Goal: Task Accomplishment & Management: Manage account settings

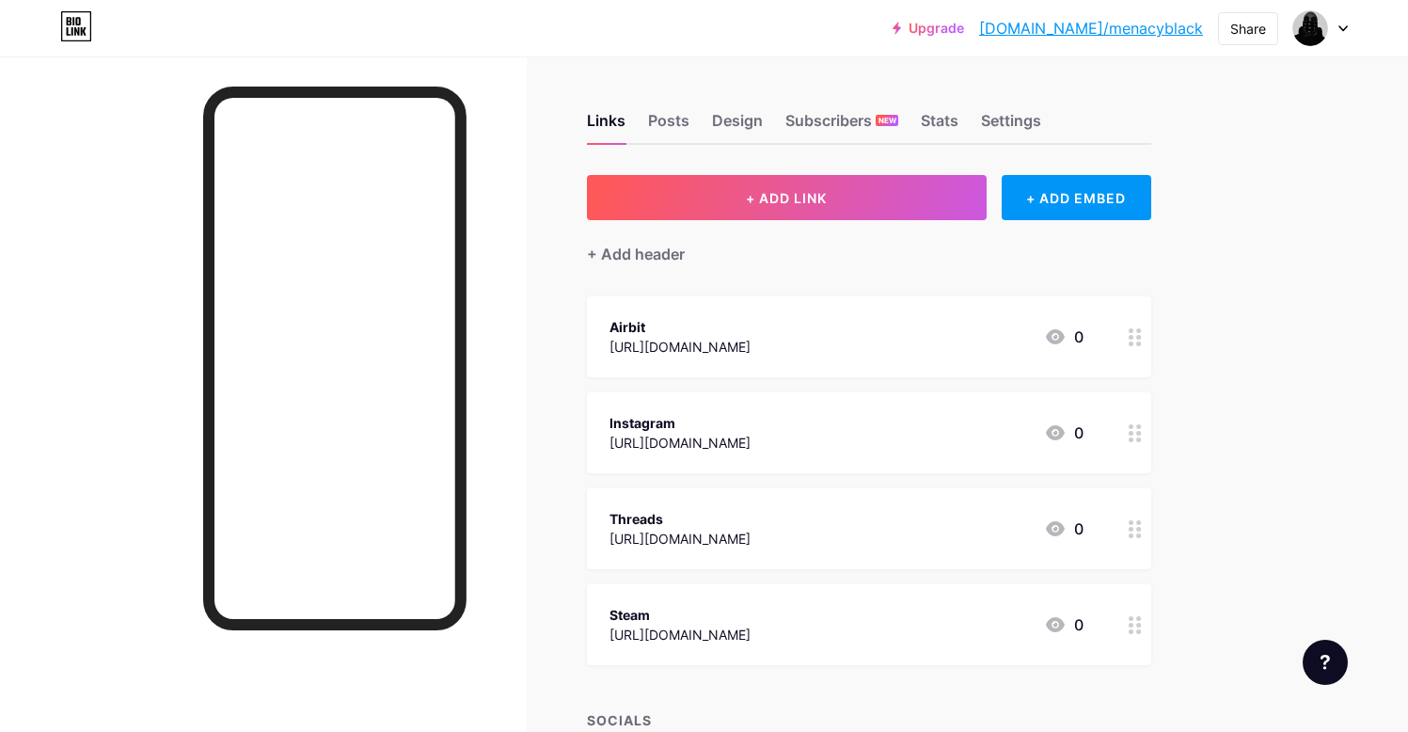
scroll to position [36, 0]
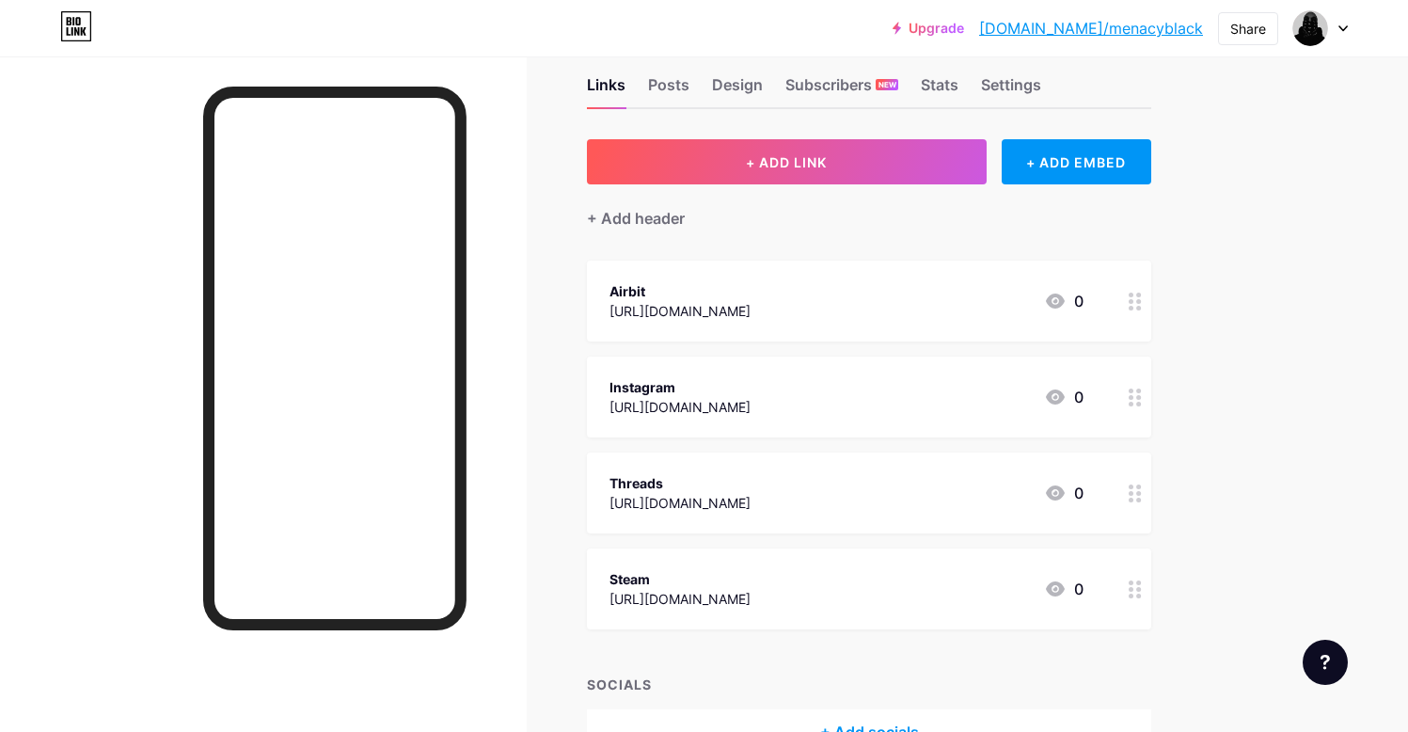
click at [741, 586] on div "Steam" at bounding box center [679, 579] width 141 height 20
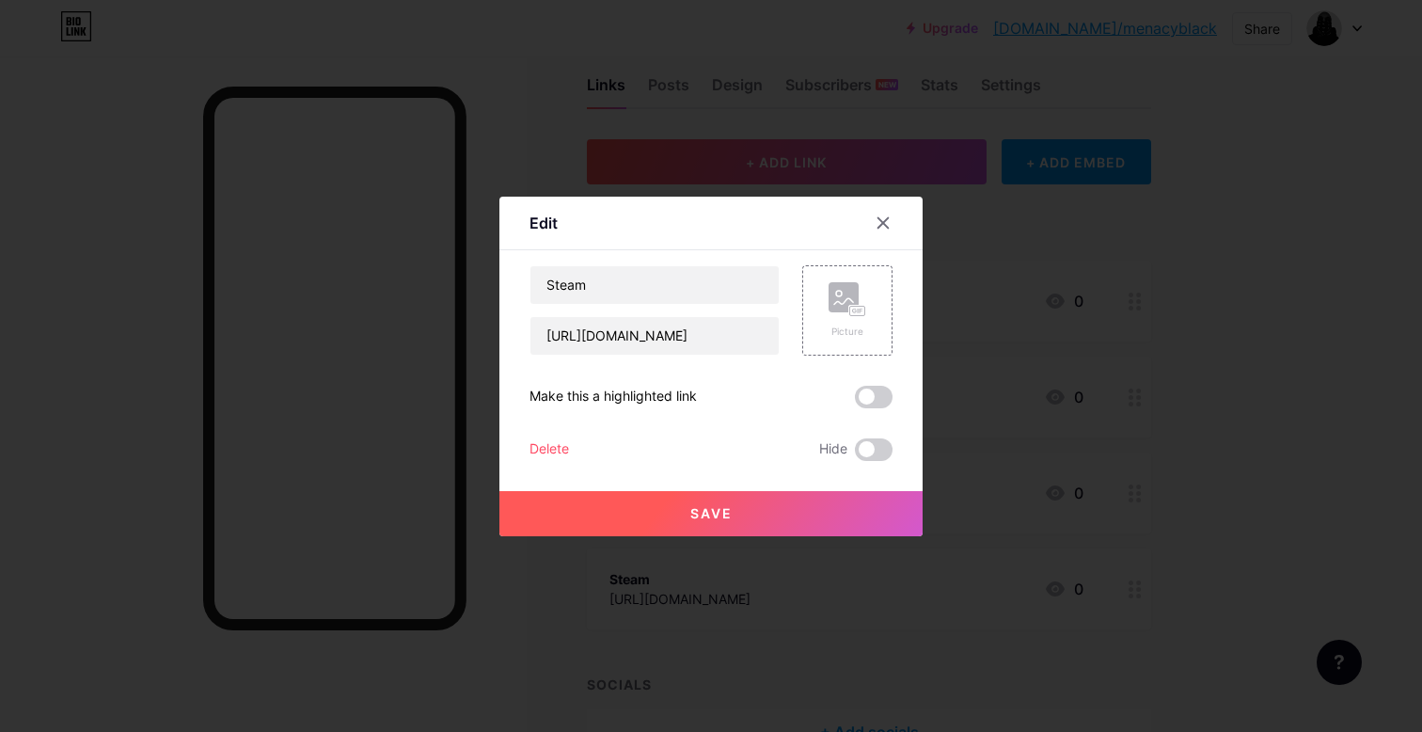
click at [534, 443] on div "Delete" at bounding box center [548, 449] width 39 height 23
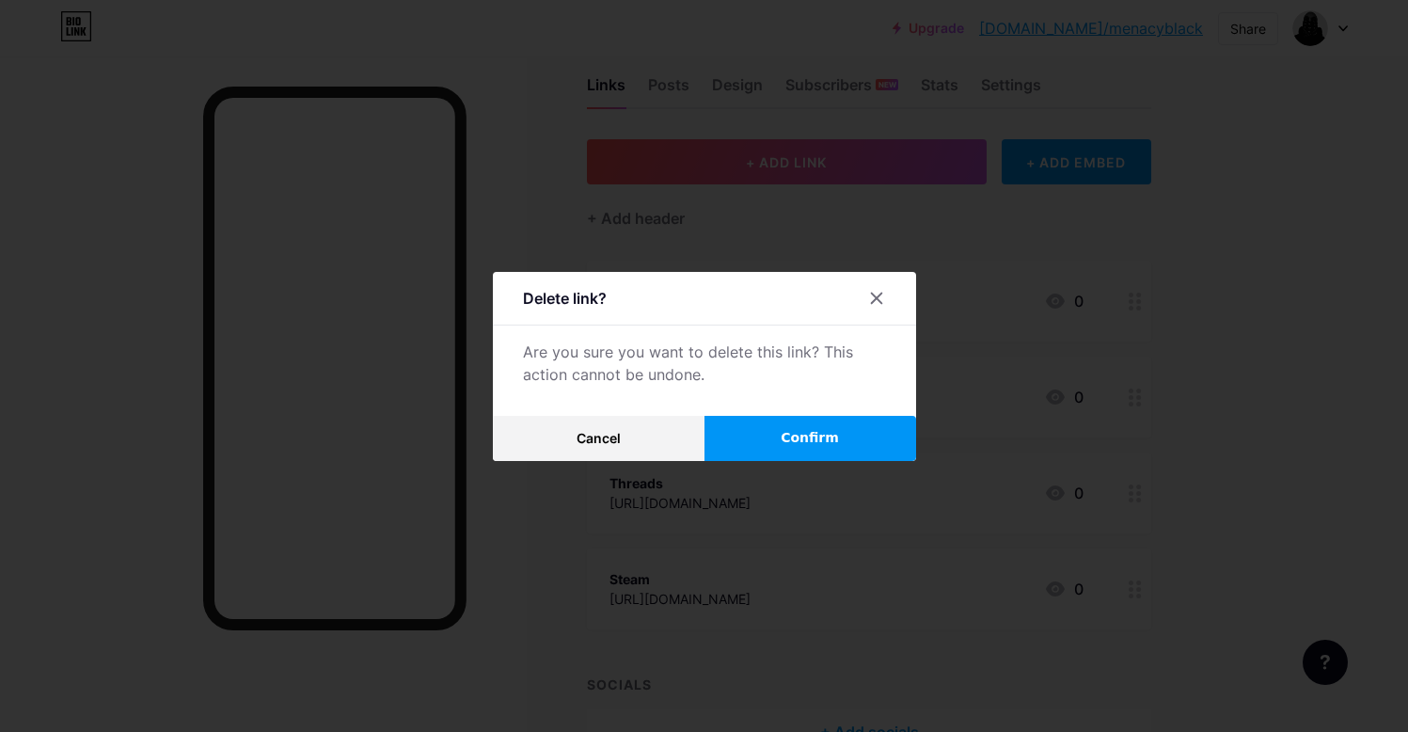
click at [818, 432] on span "Confirm" at bounding box center [809, 438] width 58 height 20
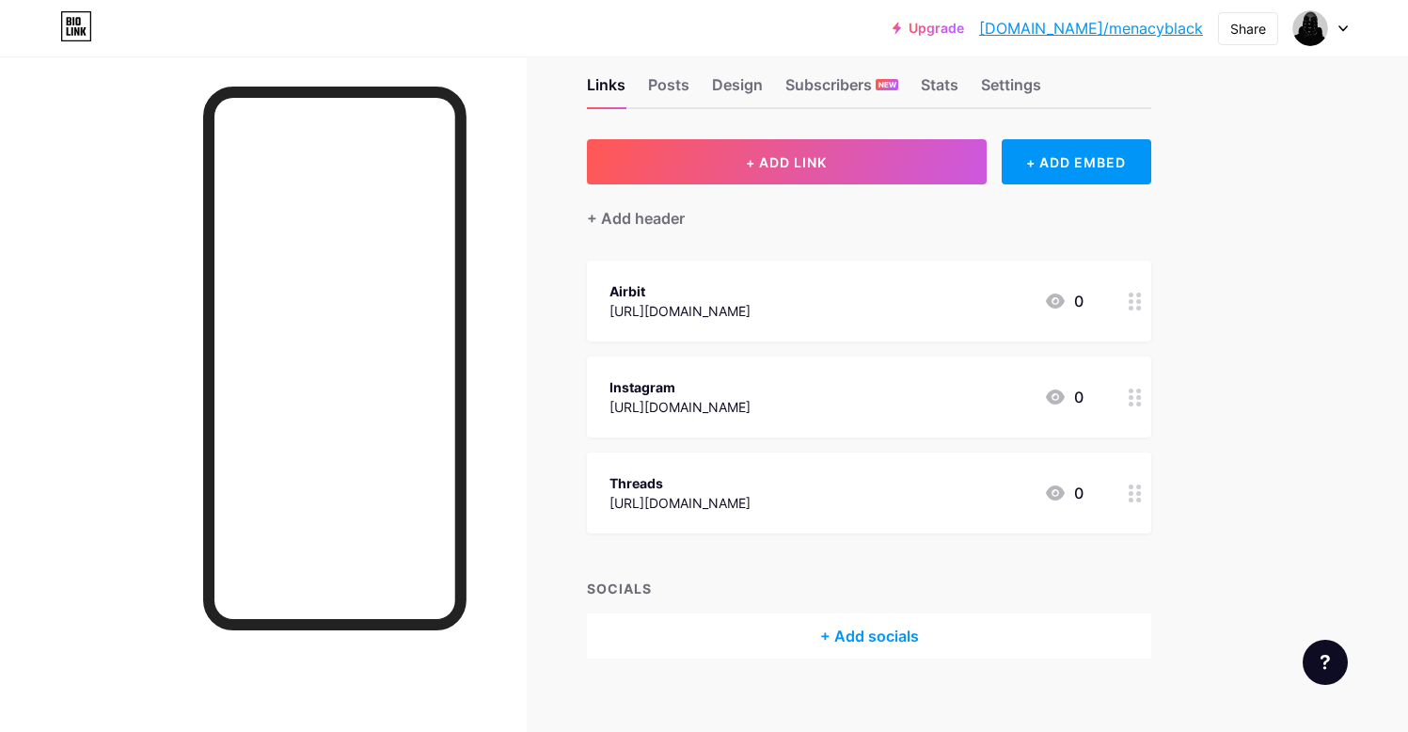
click at [733, 398] on div "[URL][DOMAIN_NAME]" at bounding box center [679, 407] width 141 height 20
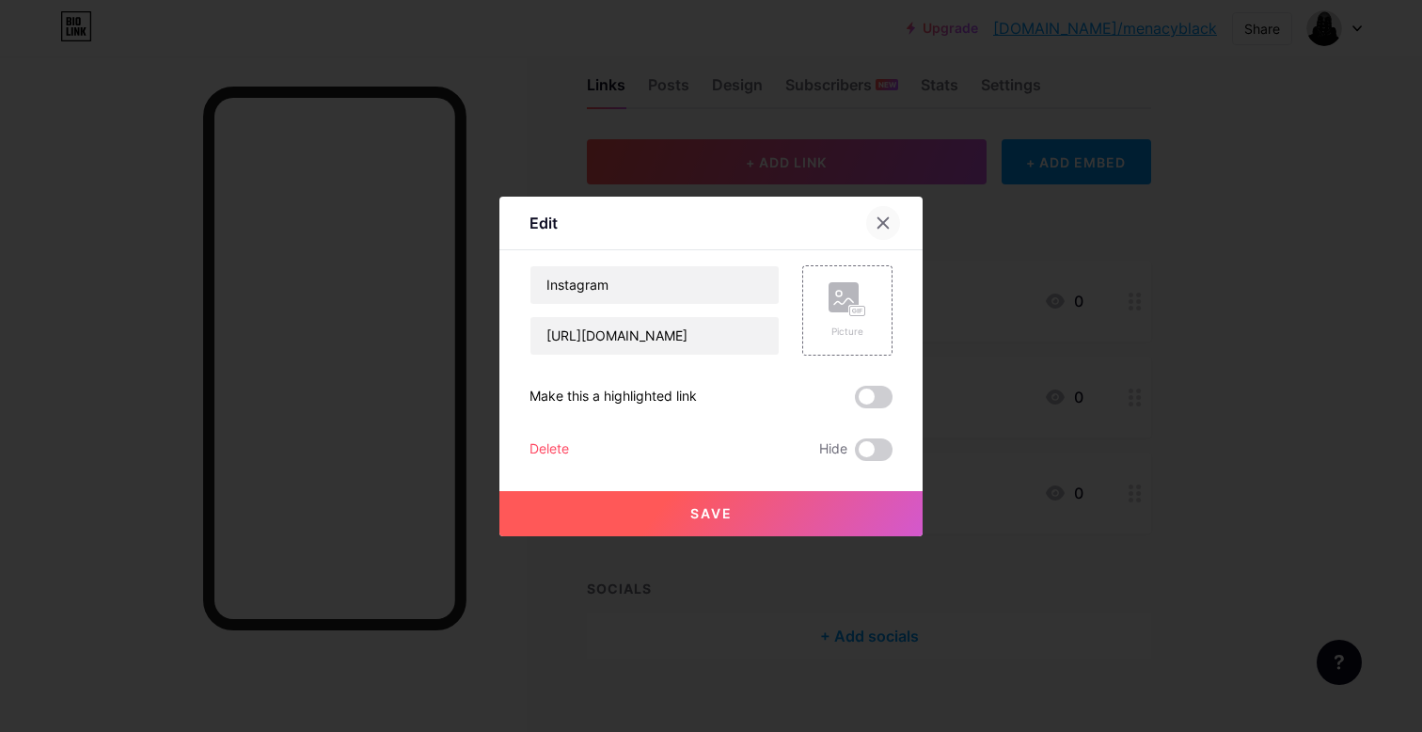
click at [880, 221] on icon at bounding box center [882, 222] width 15 height 15
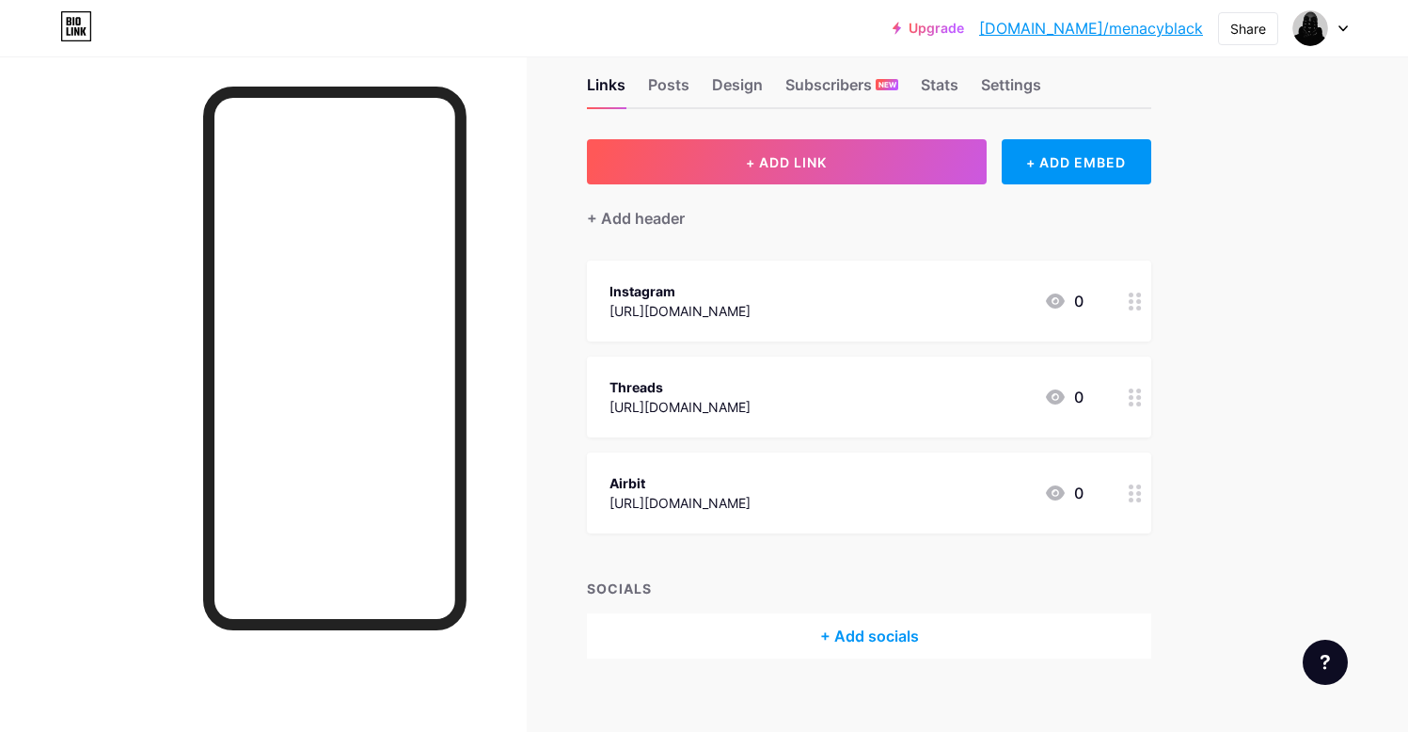
drag, startPoint x: 1134, startPoint y: 492, endPoint x: 1108, endPoint y: 409, distance: 86.8
click at [1123, 326] on span "Instagram [URL][DOMAIN_NAME] 0 Threads [URL][DOMAIN_NAME] 0 Airbit [URL][DOMAIN…" at bounding box center [869, 396] width 564 height 273
click at [1196, 443] on div "Links Posts Design Subscribers NEW Stats Settings + ADD LINK + ADD EMBED + Add …" at bounding box center [615, 387] width 1230 height 732
click at [1095, 31] on link "[DOMAIN_NAME]/menacyblack" at bounding box center [1091, 28] width 224 height 23
click at [748, 86] on div "Design" at bounding box center [737, 90] width 51 height 34
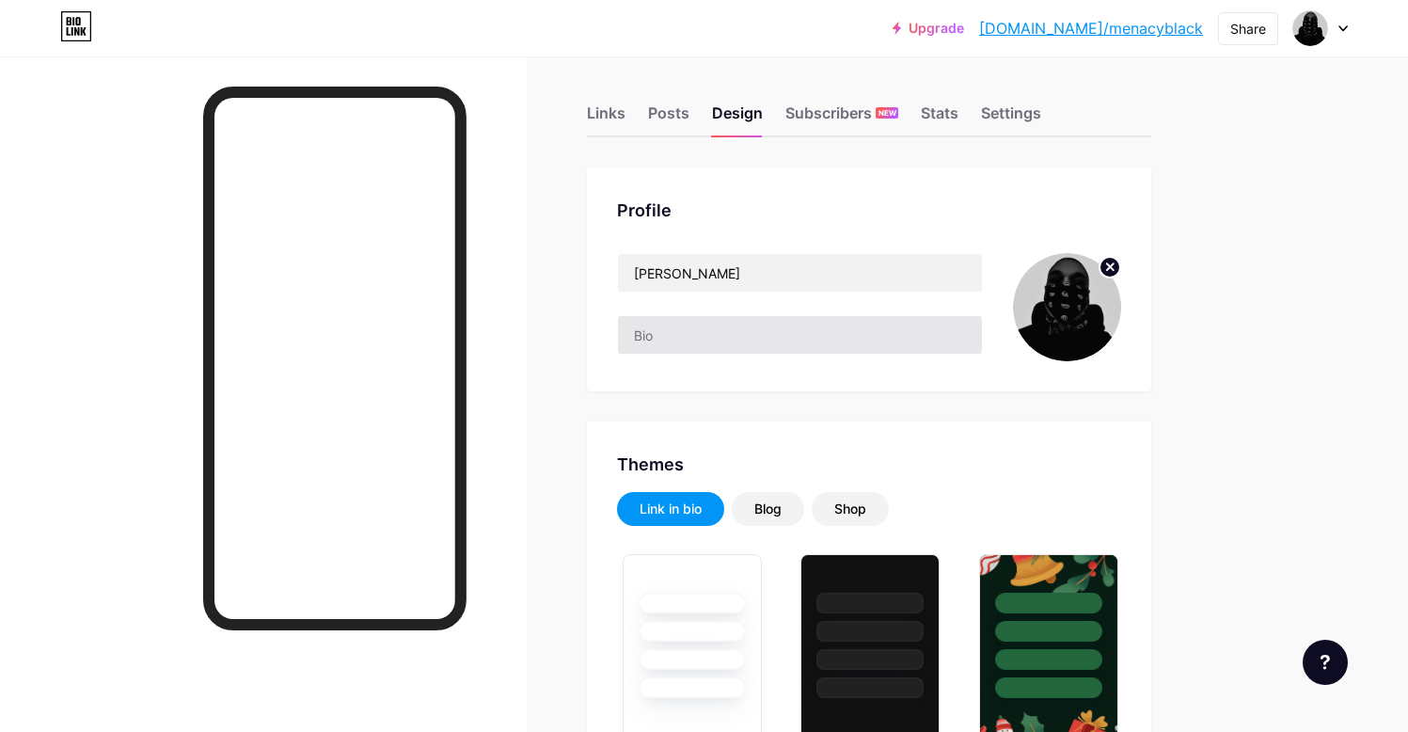
type input "#ffffff"
type input "#000000"
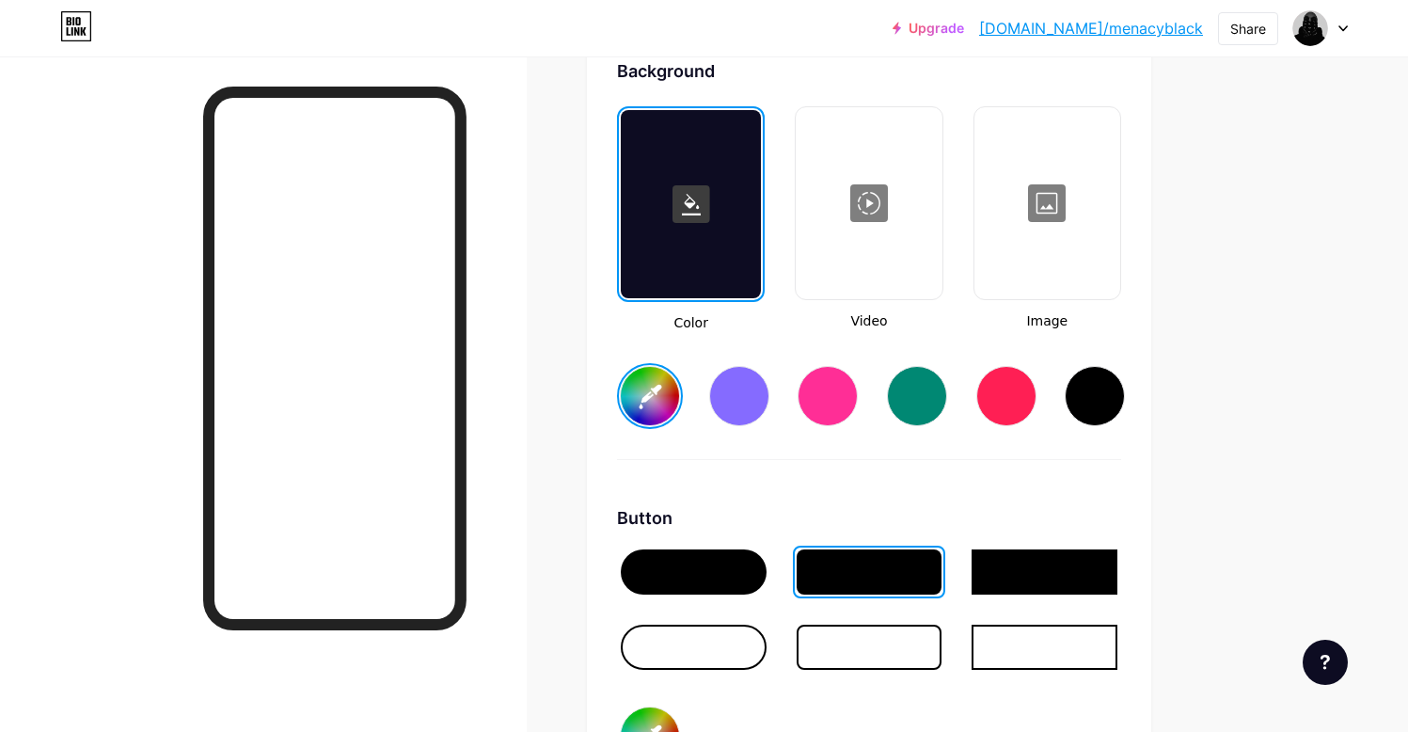
scroll to position [2667, 0]
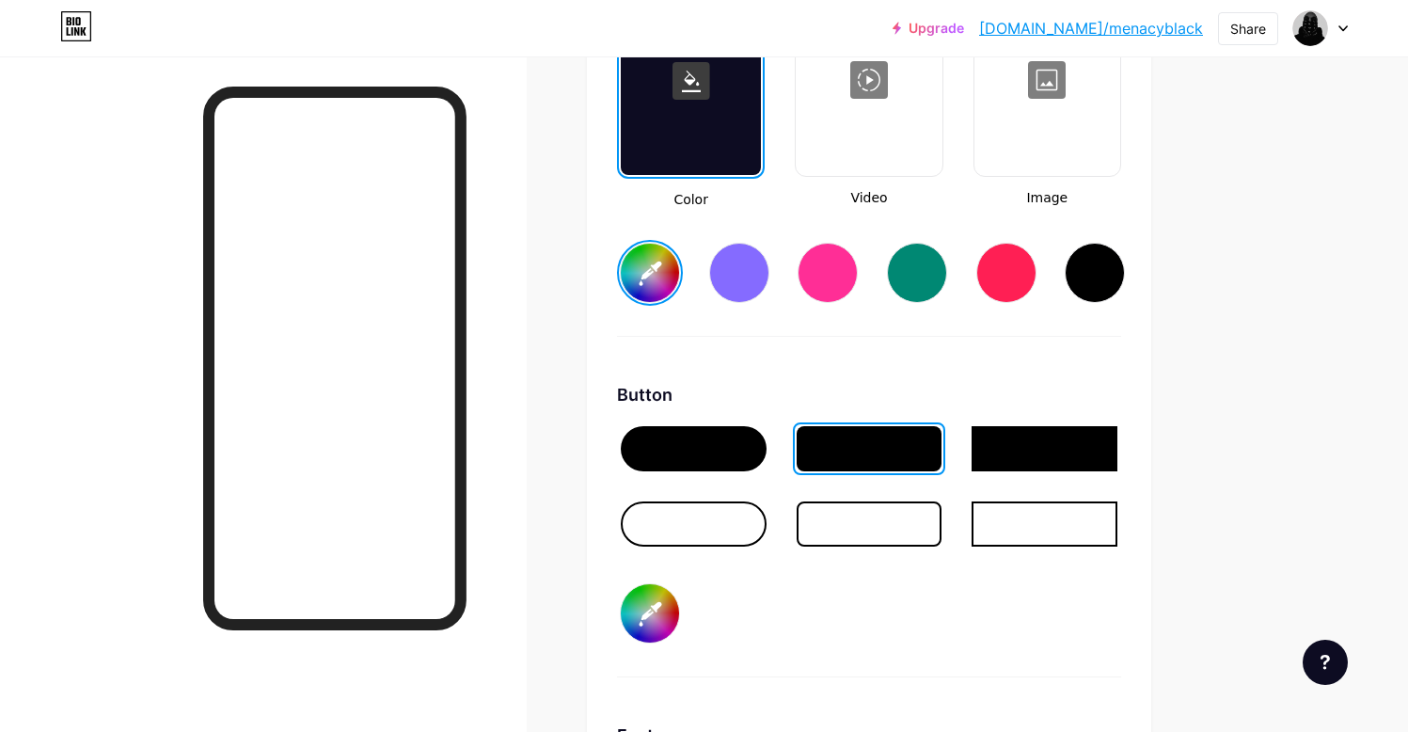
click at [732, 456] on div at bounding box center [694, 448] width 146 height 45
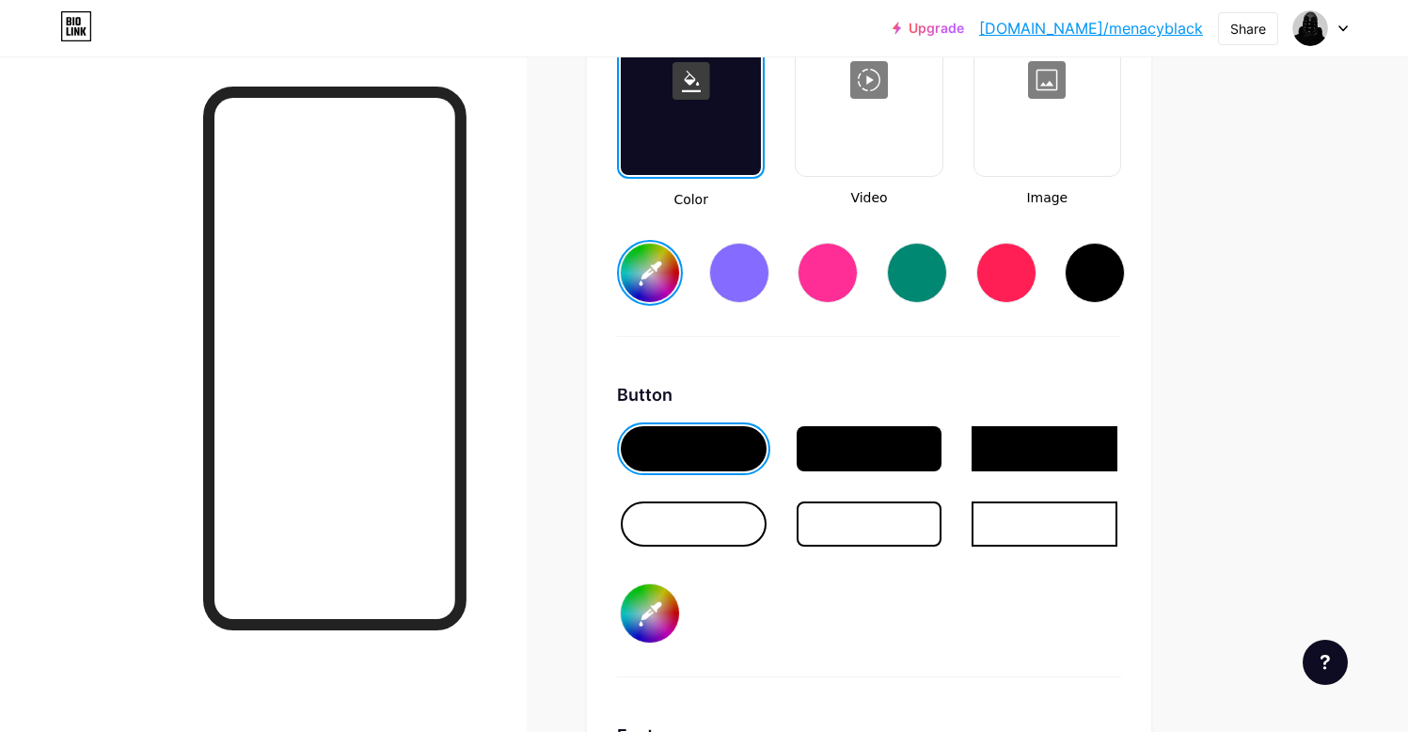
click at [1042, 449] on div at bounding box center [1044, 448] width 146 height 45
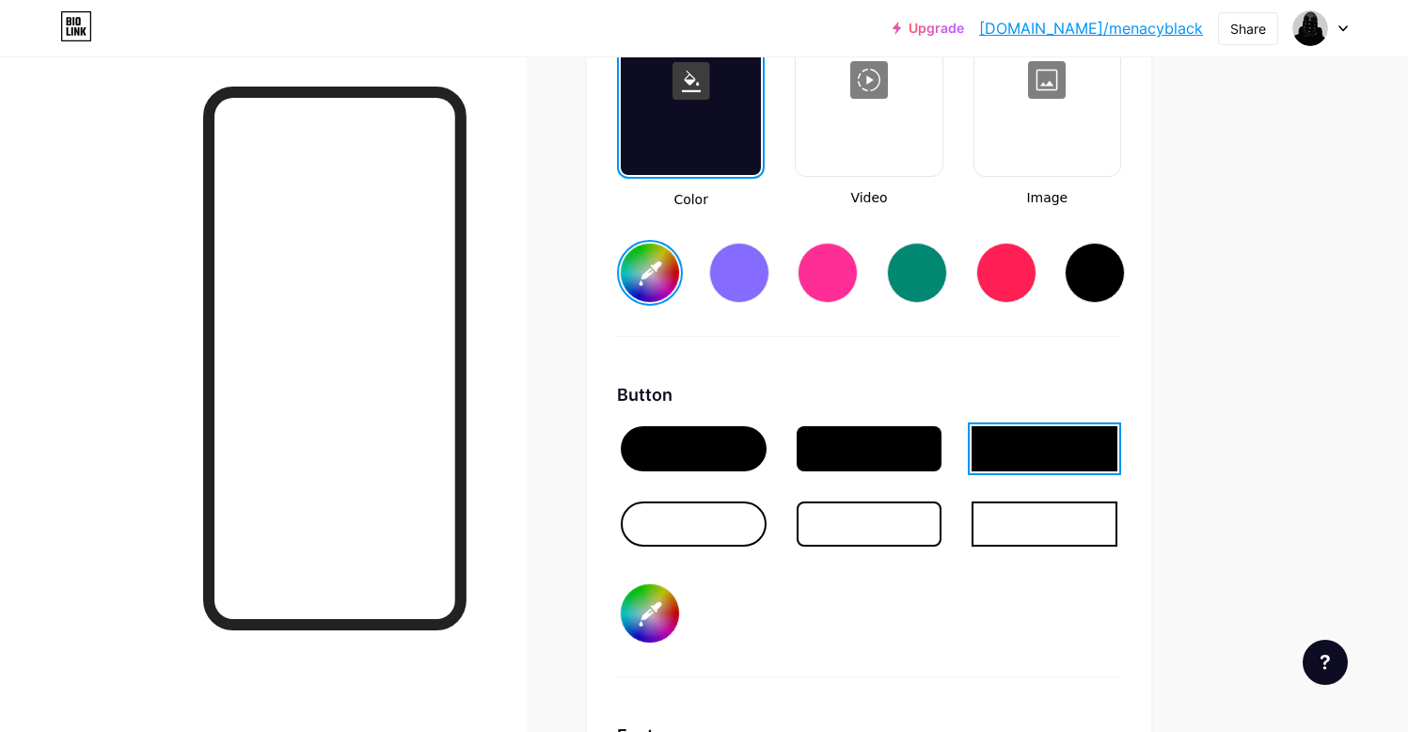
click at [1006, 522] on div at bounding box center [1044, 523] width 146 height 45
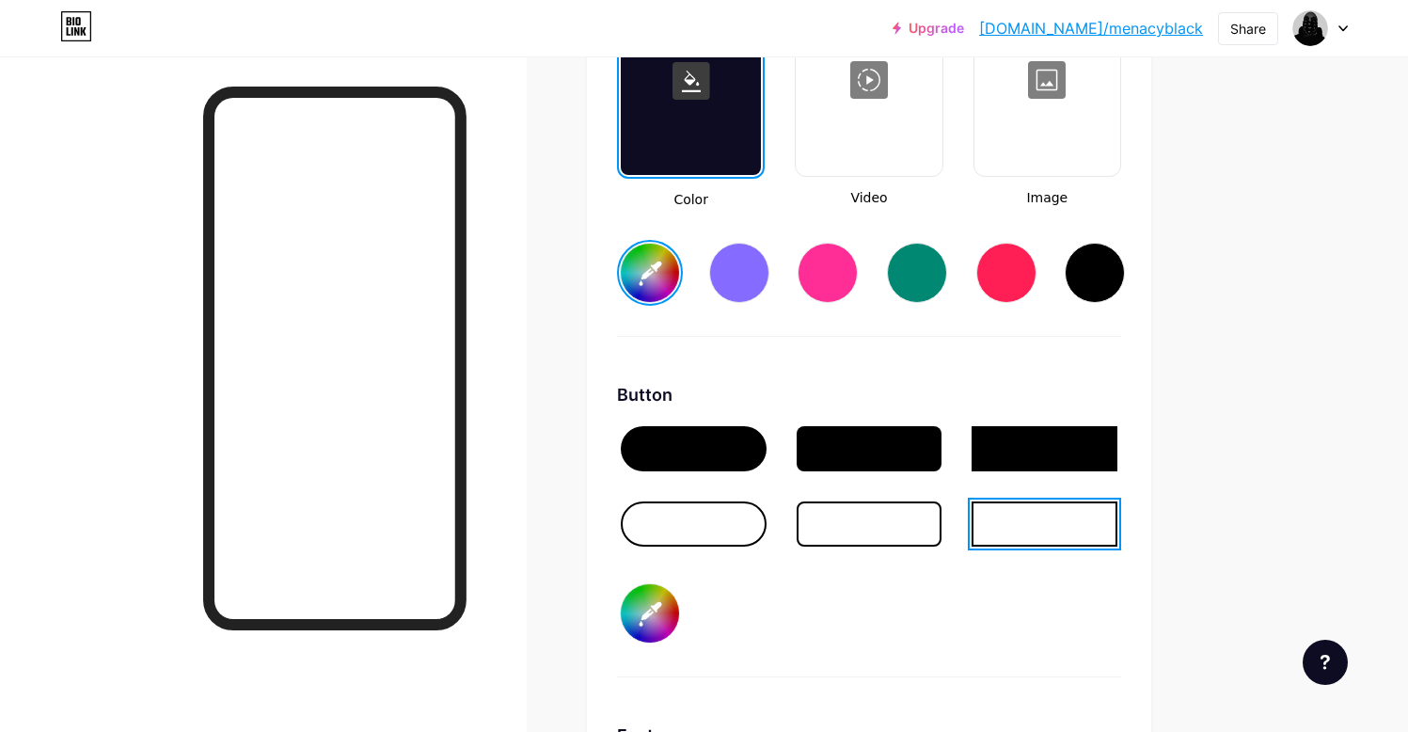
click at [1006, 452] on div at bounding box center [1044, 448] width 146 height 45
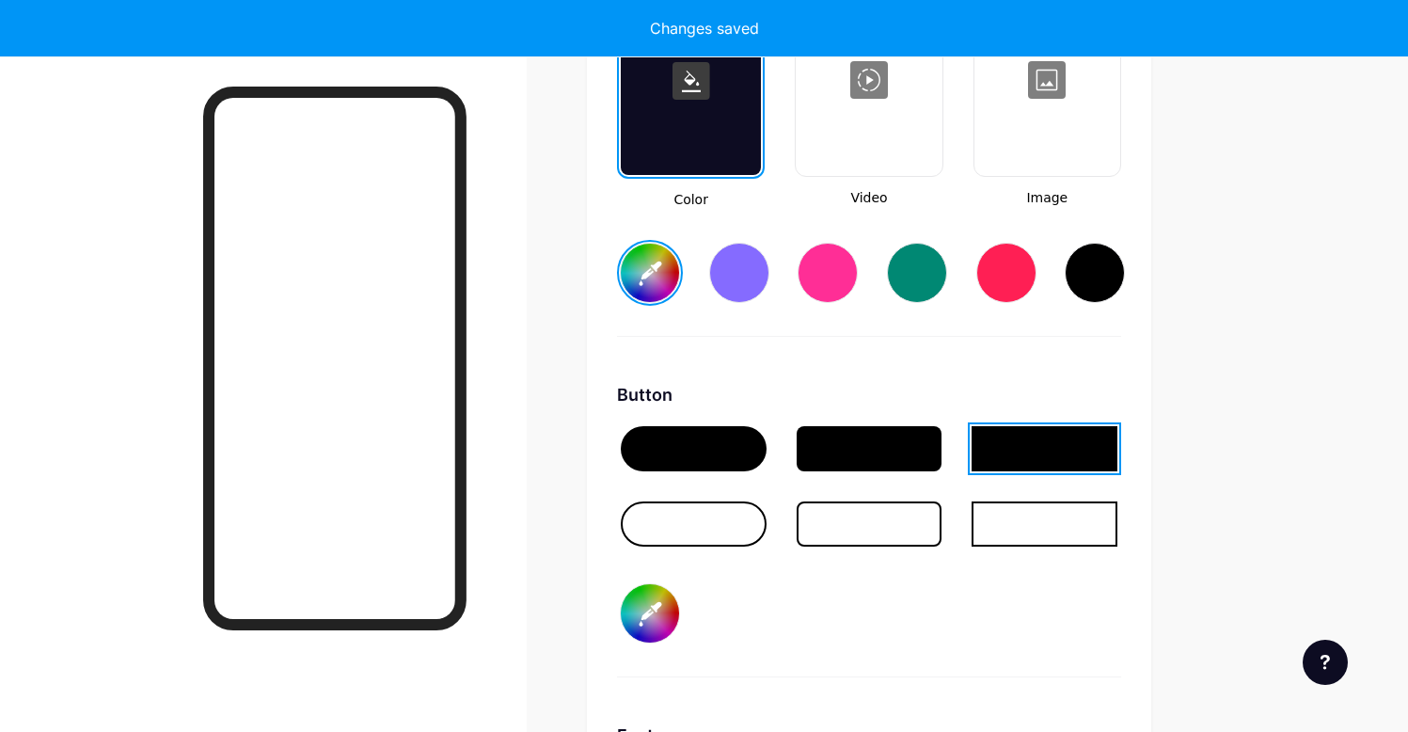
type input "#ffffff"
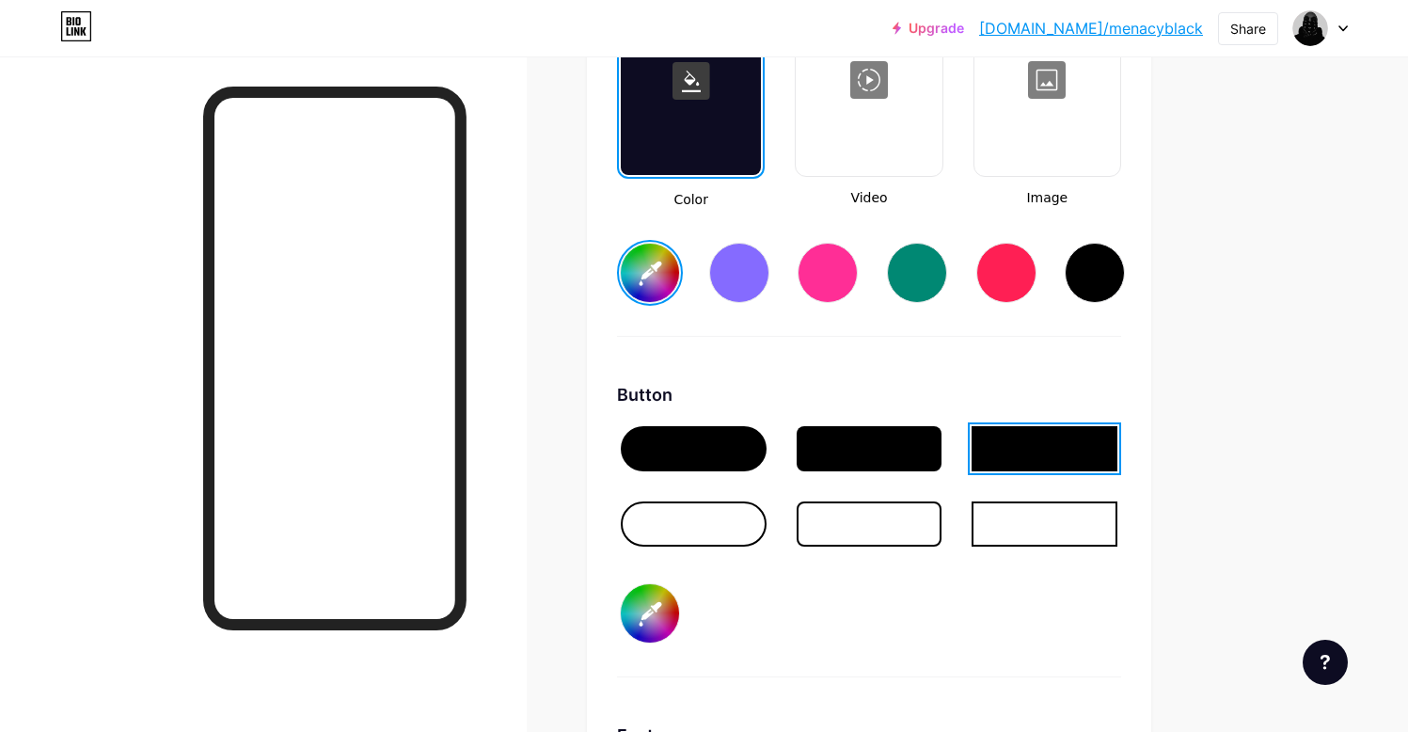
click at [1153, 24] on link "[DOMAIN_NAME]/menacyblack" at bounding box center [1091, 28] width 224 height 23
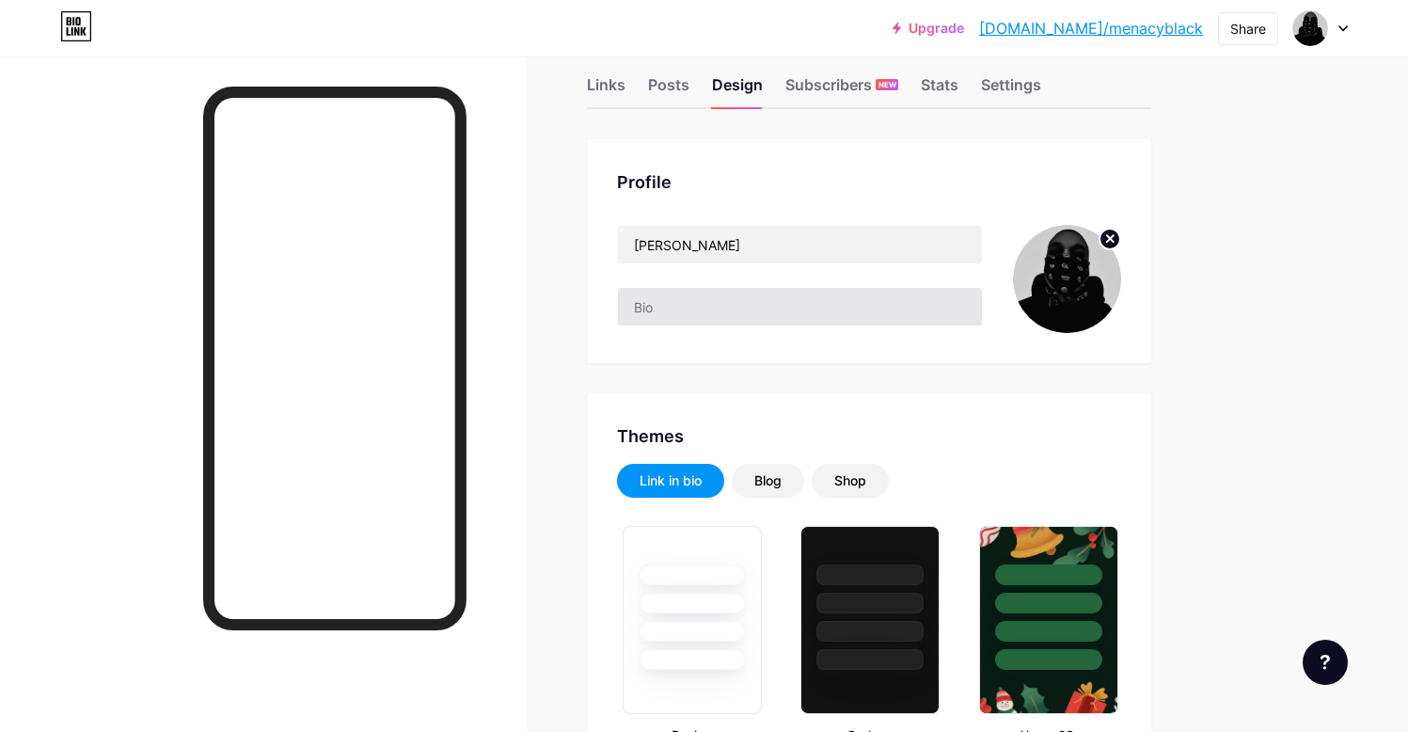
scroll to position [0, 0]
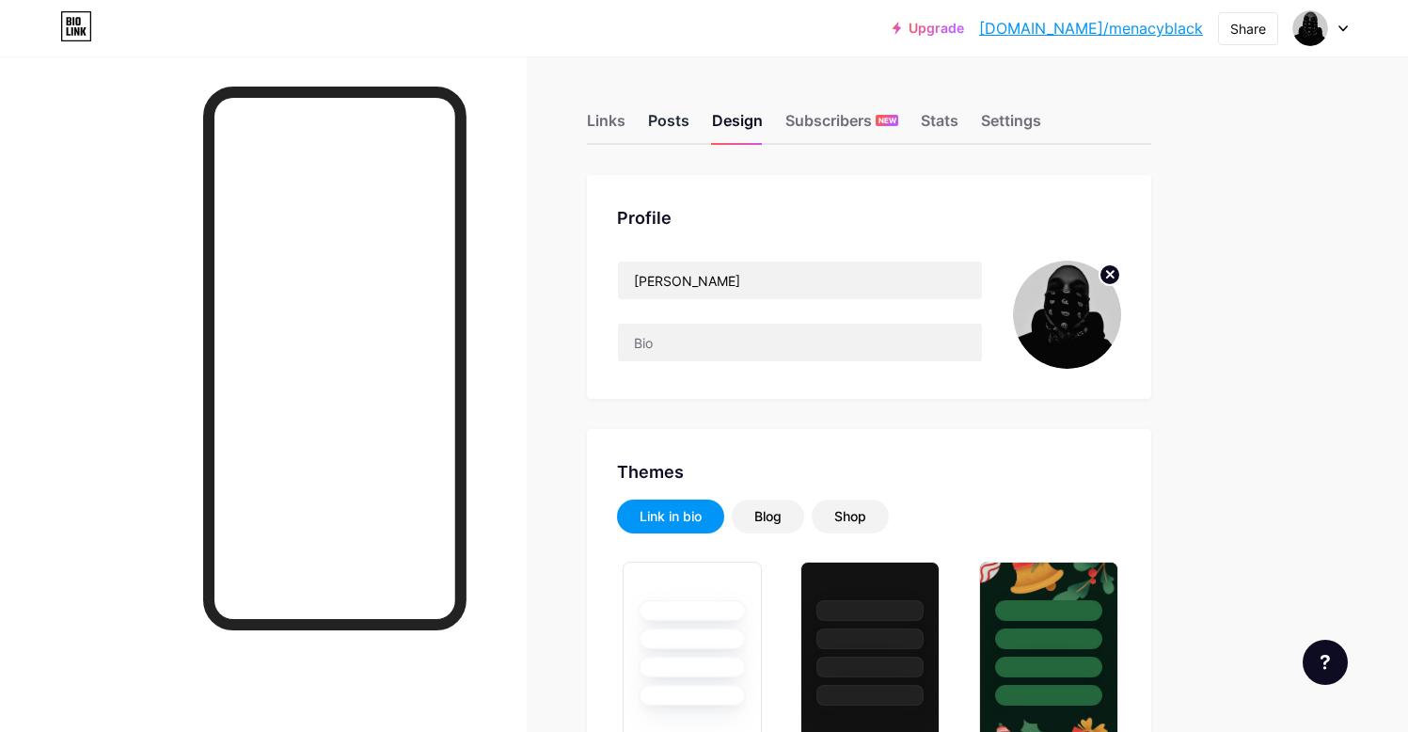
click at [677, 127] on div "Posts" at bounding box center [668, 126] width 41 height 34
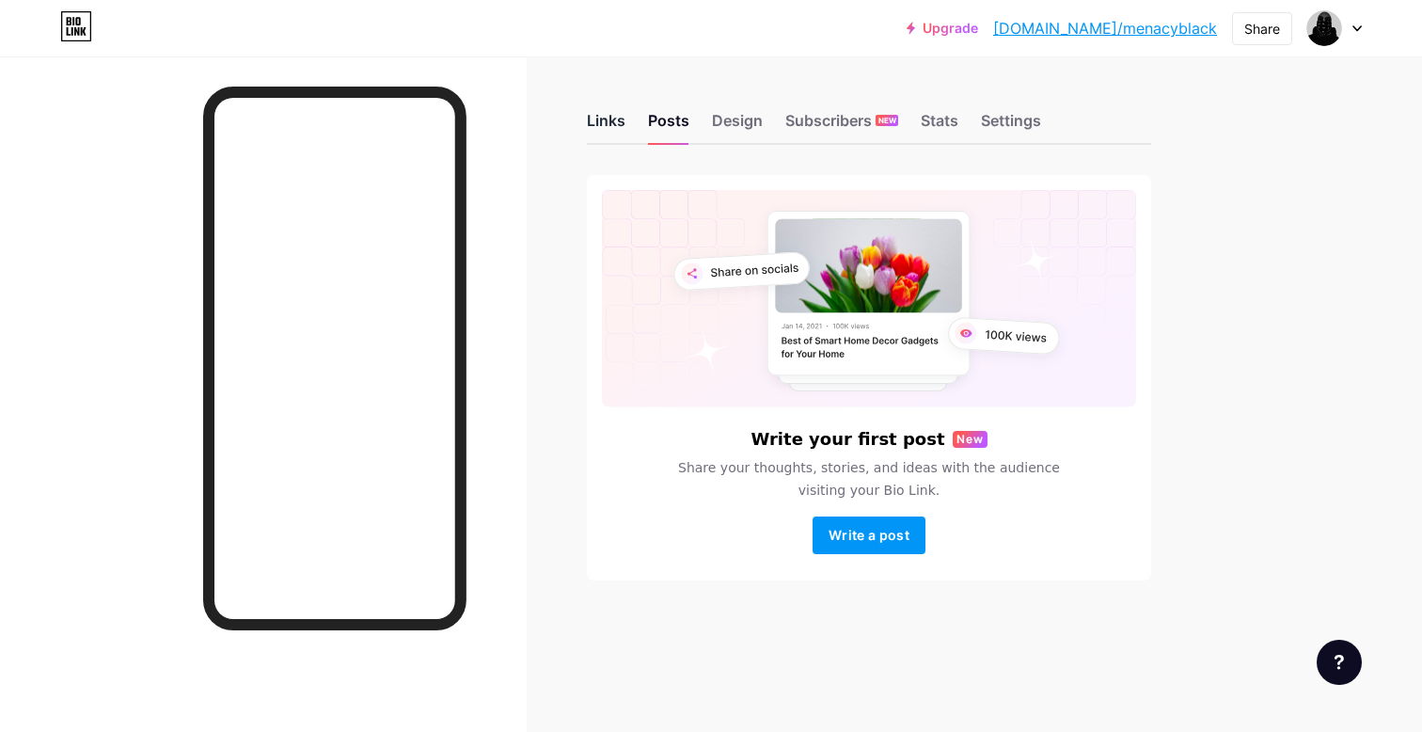
click at [607, 125] on div "Links" at bounding box center [606, 126] width 39 height 34
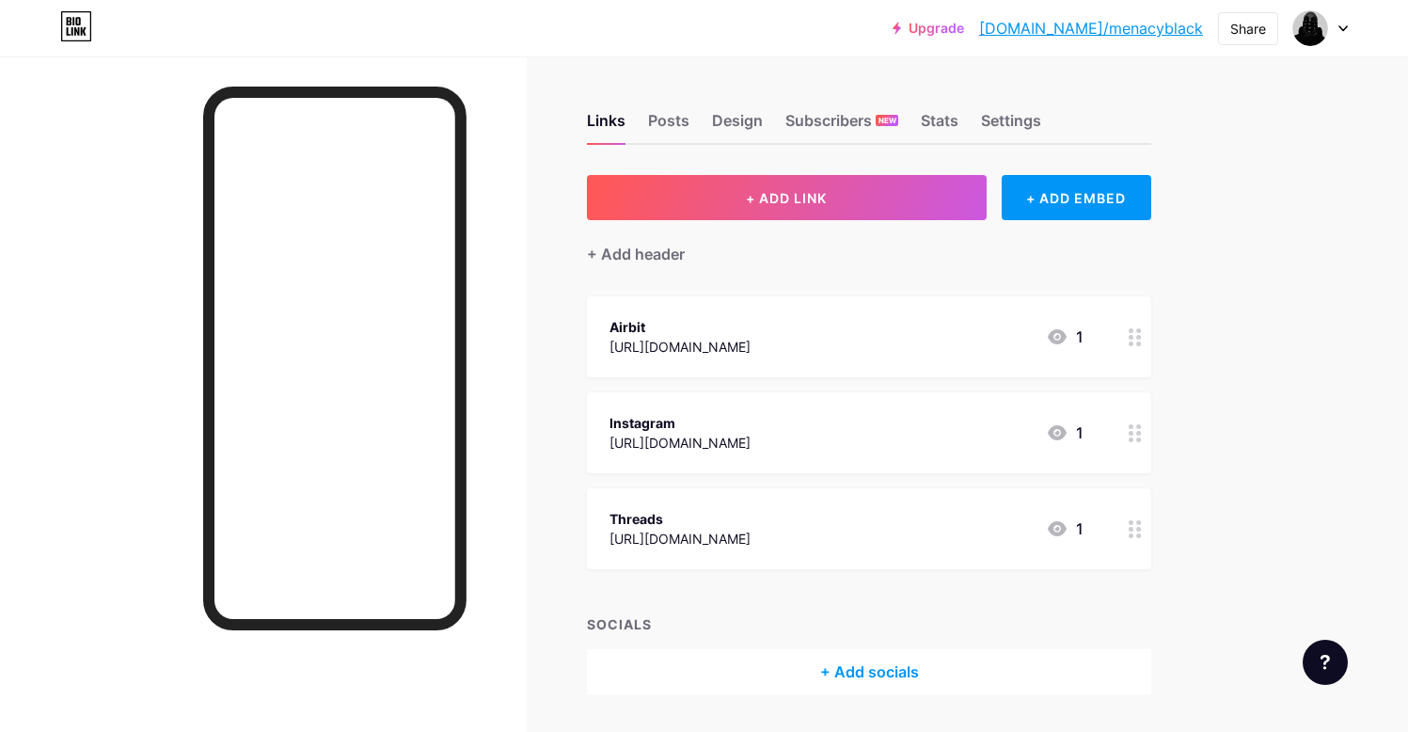
click at [750, 332] on div "Airbit" at bounding box center [679, 327] width 141 height 20
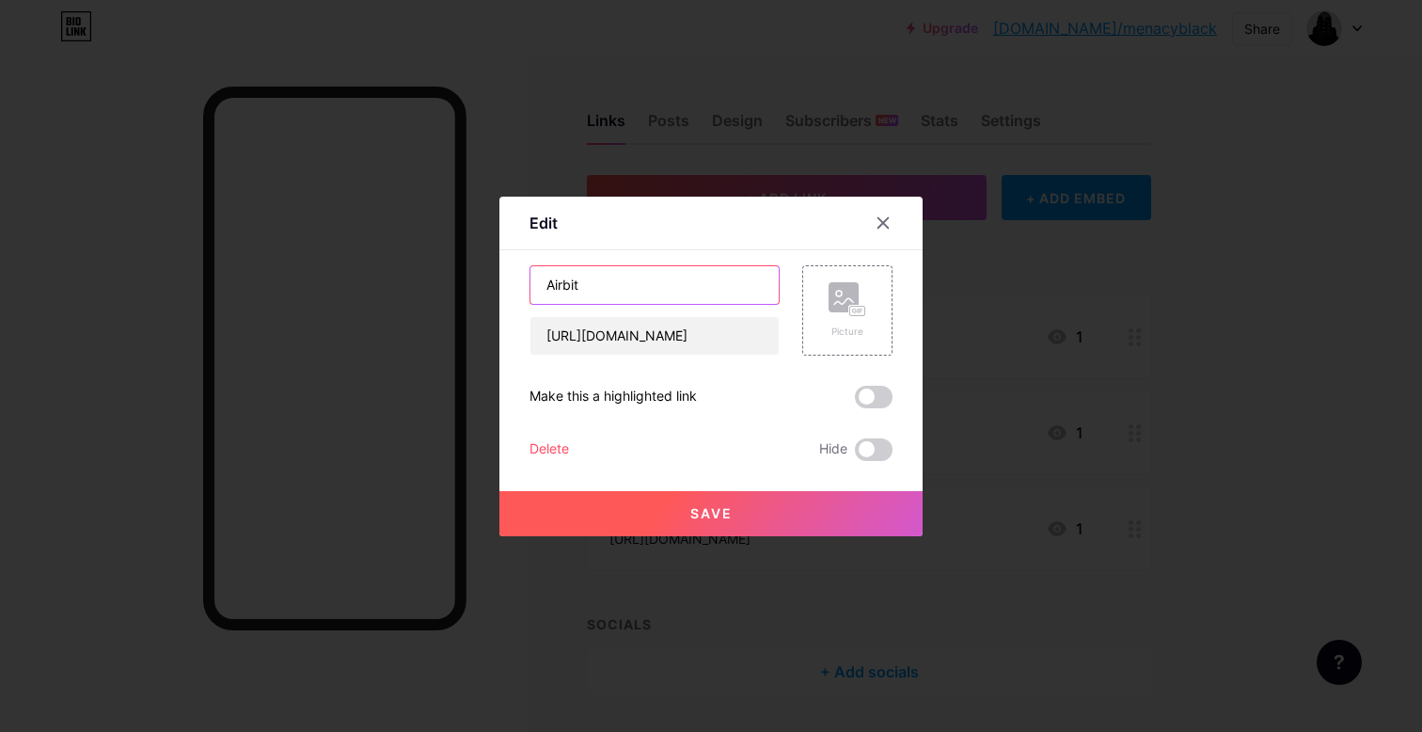
click at [686, 287] on input "Airbit" at bounding box center [654, 285] width 248 height 38
type input "Airbit | Purchase Beats"
click at [797, 514] on button "Save" at bounding box center [710, 513] width 423 height 45
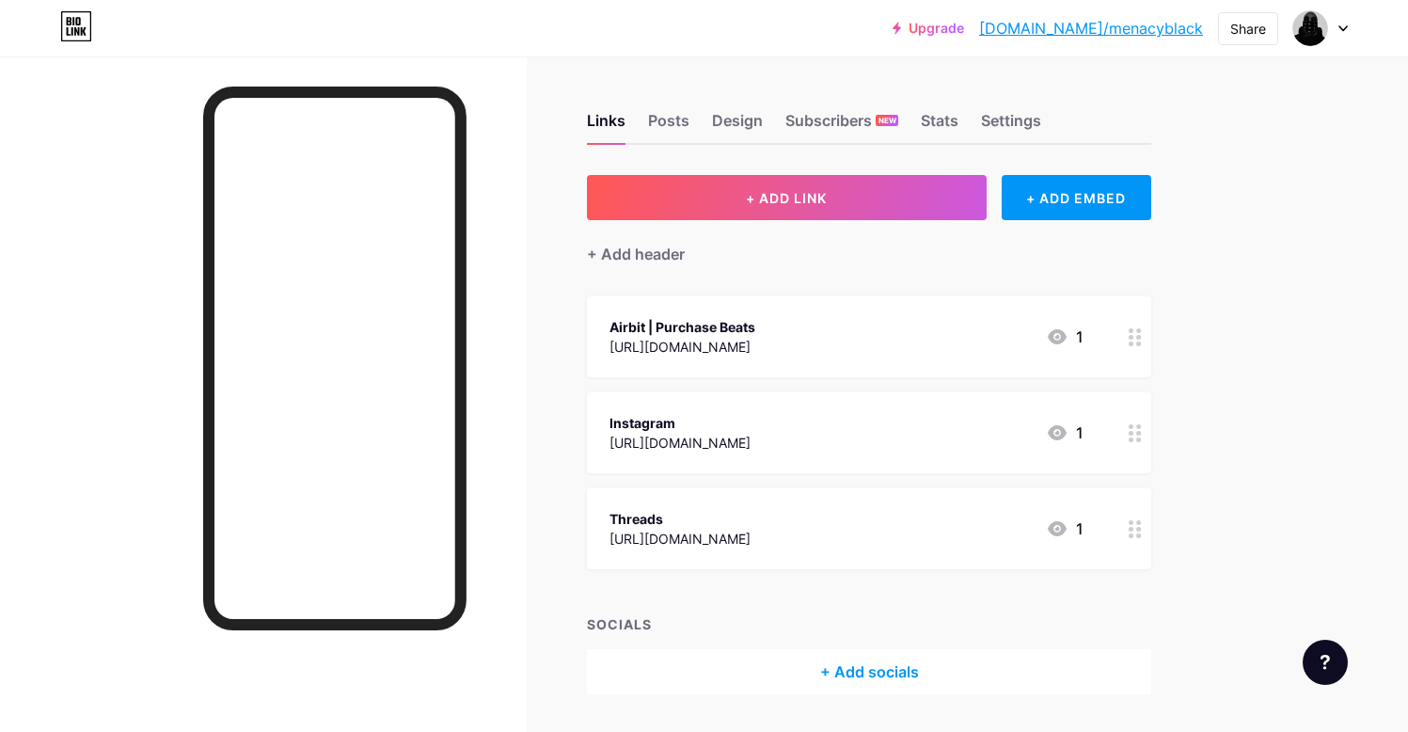
click at [750, 433] on div "[URL][DOMAIN_NAME]" at bounding box center [679, 443] width 141 height 20
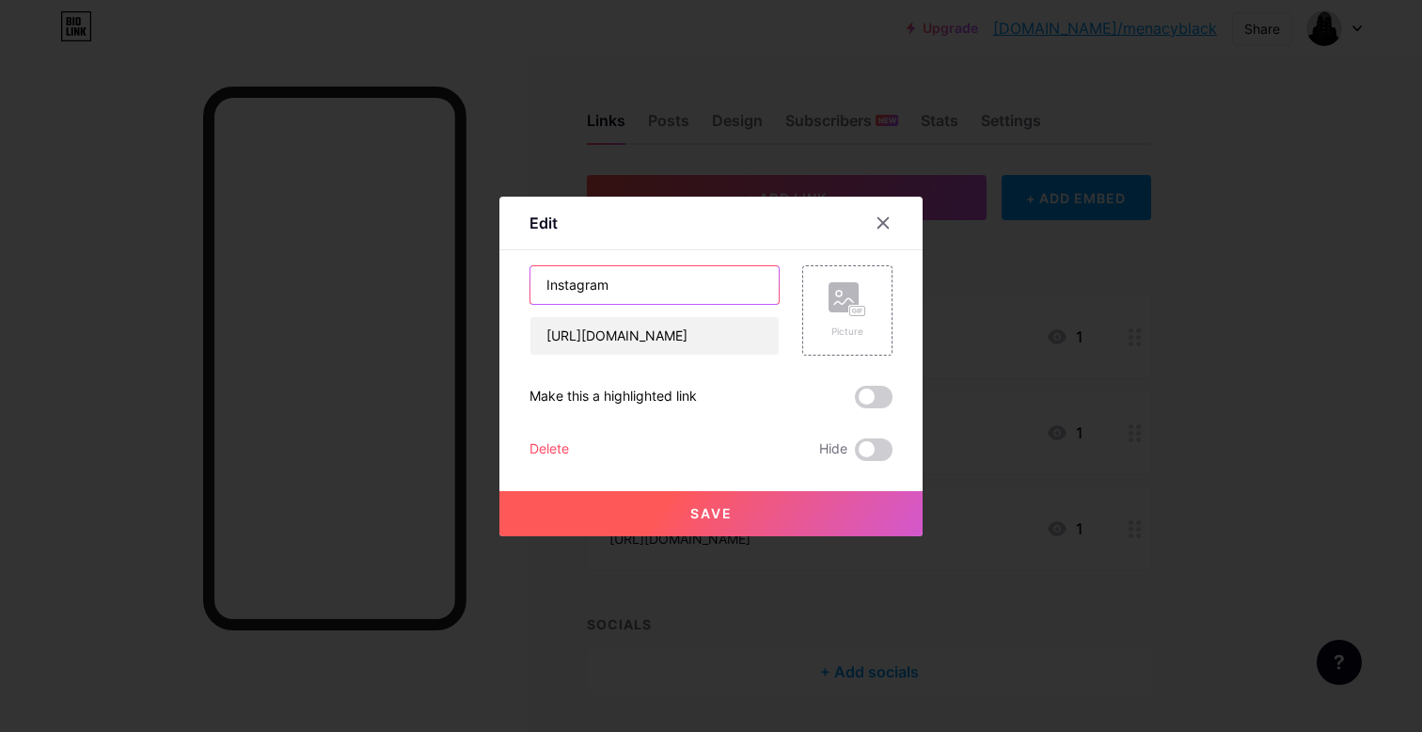
click at [696, 291] on input "Instagram" at bounding box center [654, 285] width 248 height 38
type input "Instagram | Official"
click at [732, 528] on button "Save" at bounding box center [710, 513] width 423 height 45
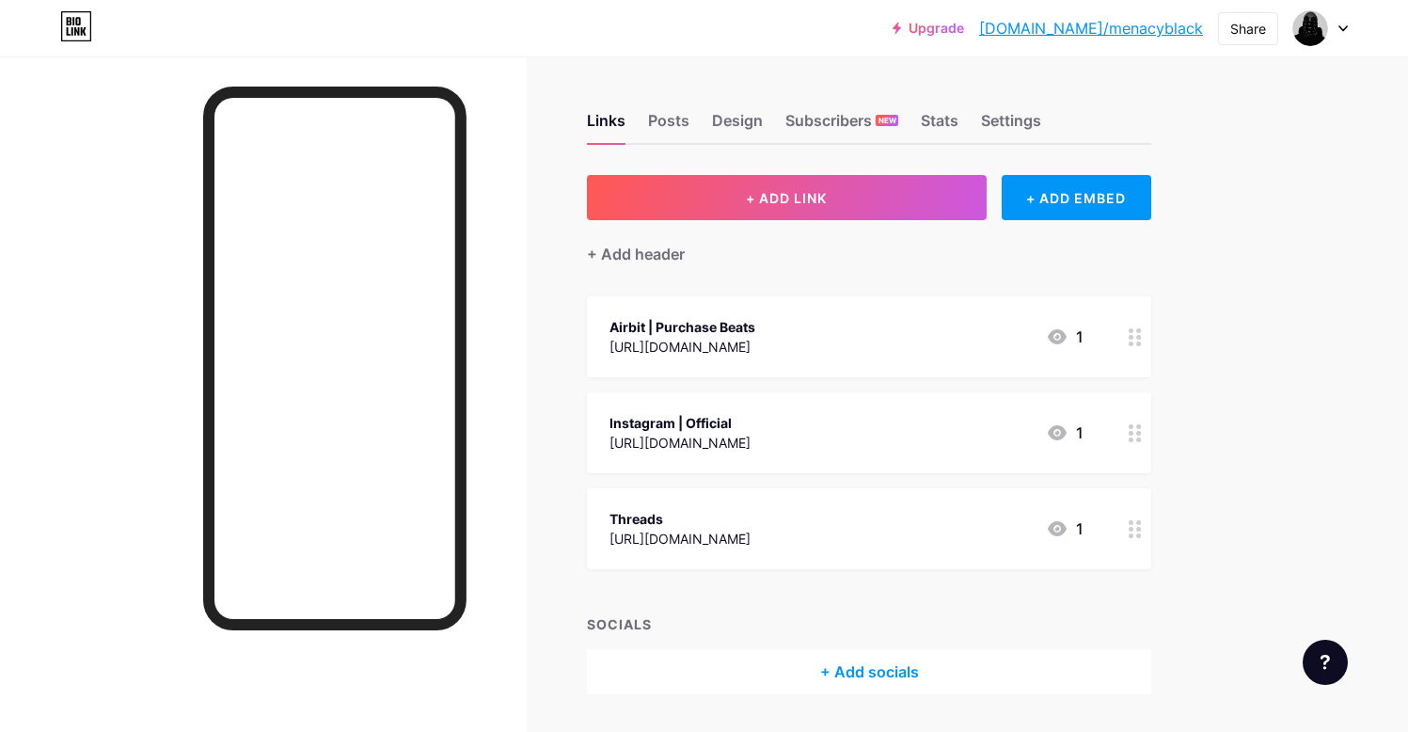
click at [750, 520] on div "Threads" at bounding box center [679, 519] width 141 height 20
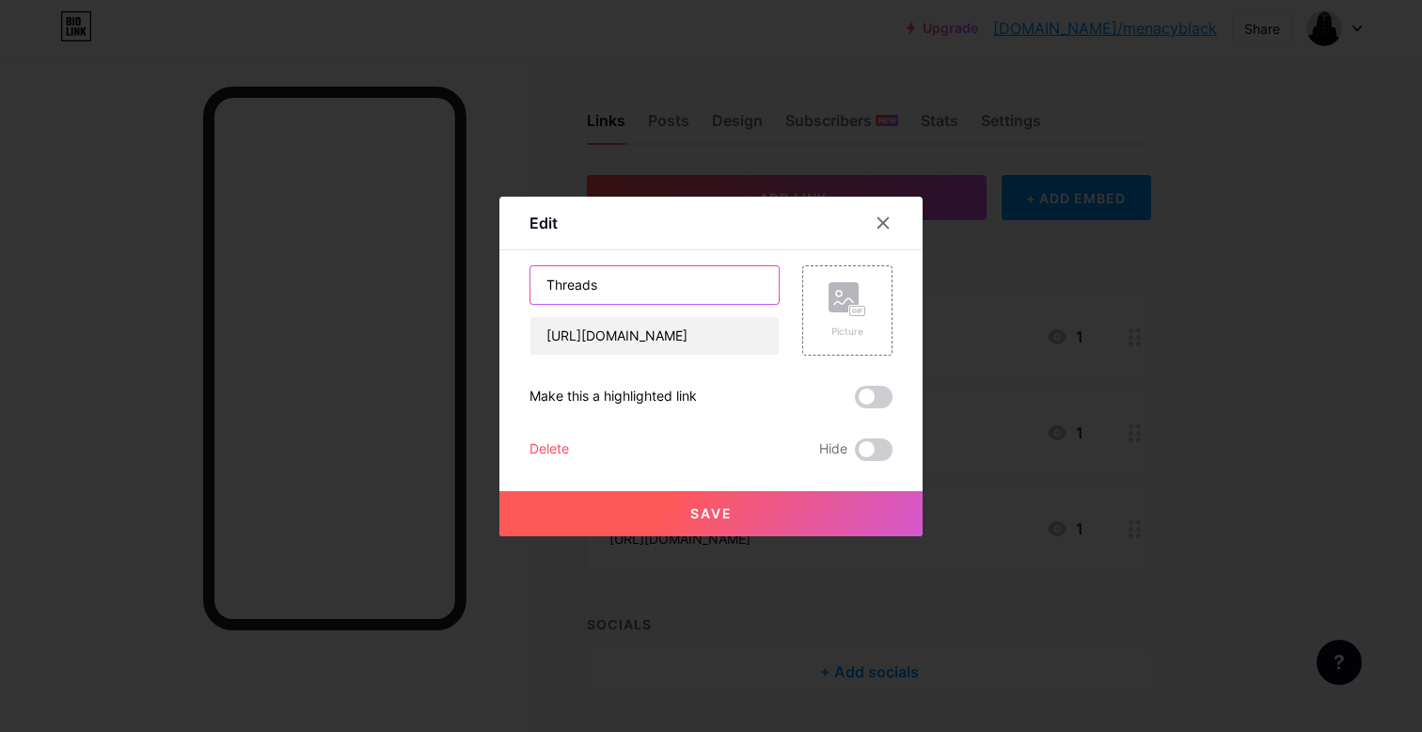
click at [673, 281] on input "Threads" at bounding box center [654, 285] width 248 height 38
type input "Threads | Official"
click at [797, 496] on button "Save" at bounding box center [710, 513] width 423 height 45
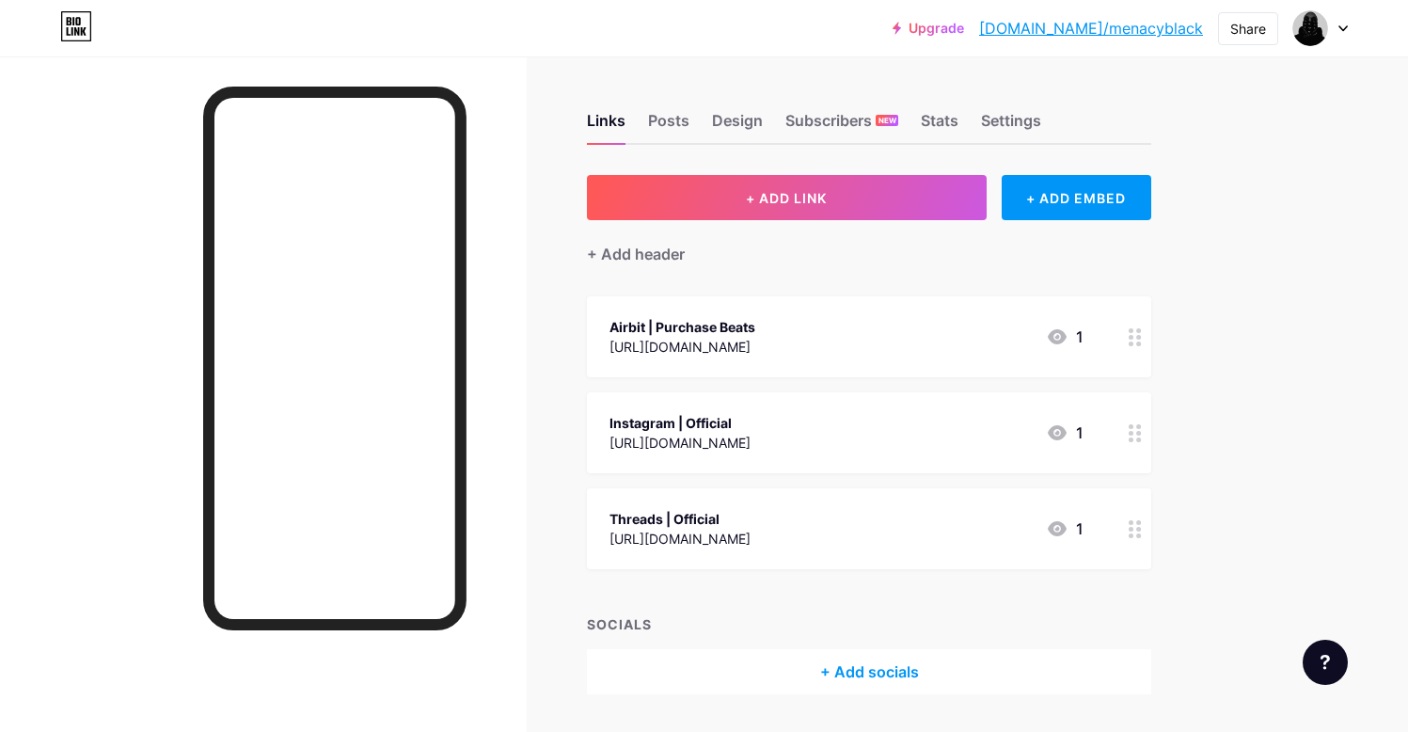
click at [1098, 24] on link "[DOMAIN_NAME]/menacyblack" at bounding box center [1091, 28] width 224 height 23
click at [724, 439] on div "[URL][DOMAIN_NAME]" at bounding box center [679, 443] width 141 height 20
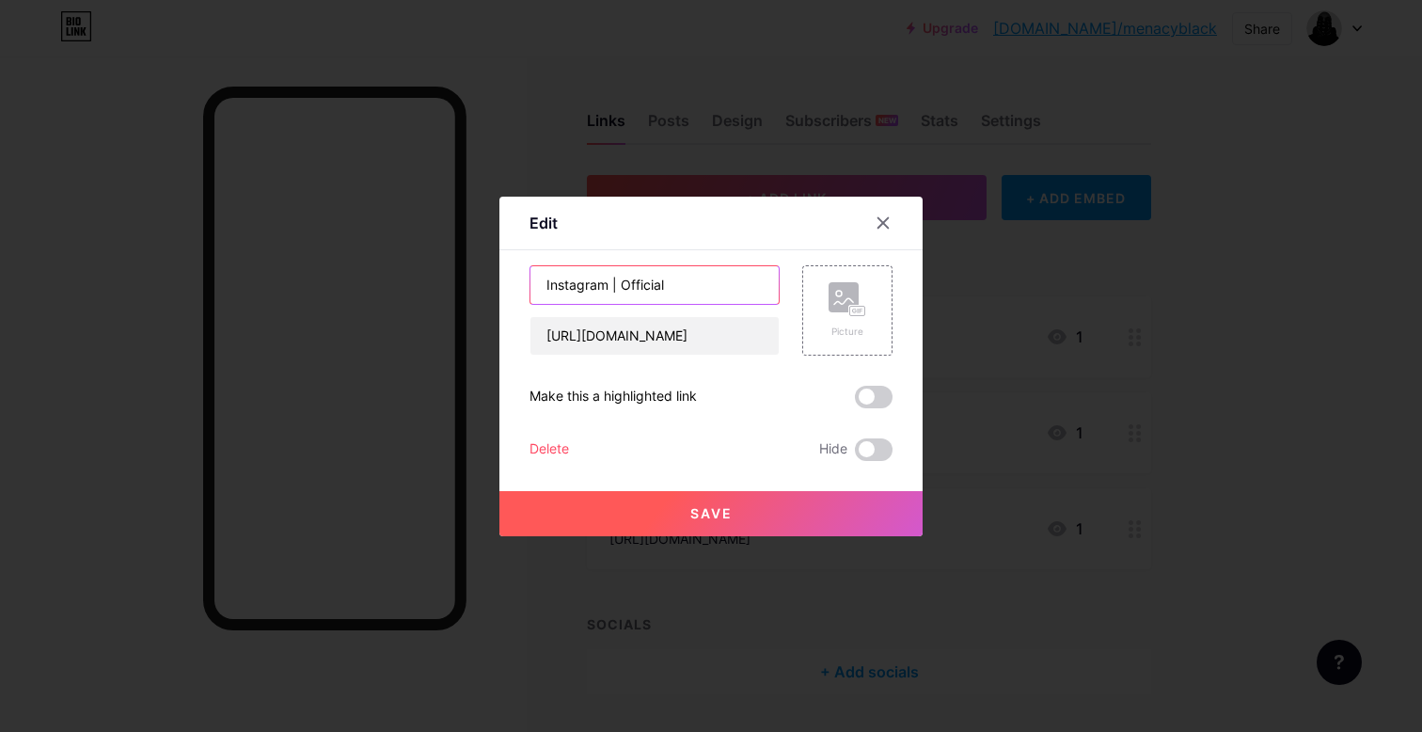
drag, startPoint x: 602, startPoint y: 285, endPoint x: 700, endPoint y: 287, distance: 97.8
click at [700, 287] on input "Instagram | Official" at bounding box center [654, 285] width 248 height 38
type input "Instagram"
click at [690, 520] on span "Save" at bounding box center [711, 513] width 42 height 16
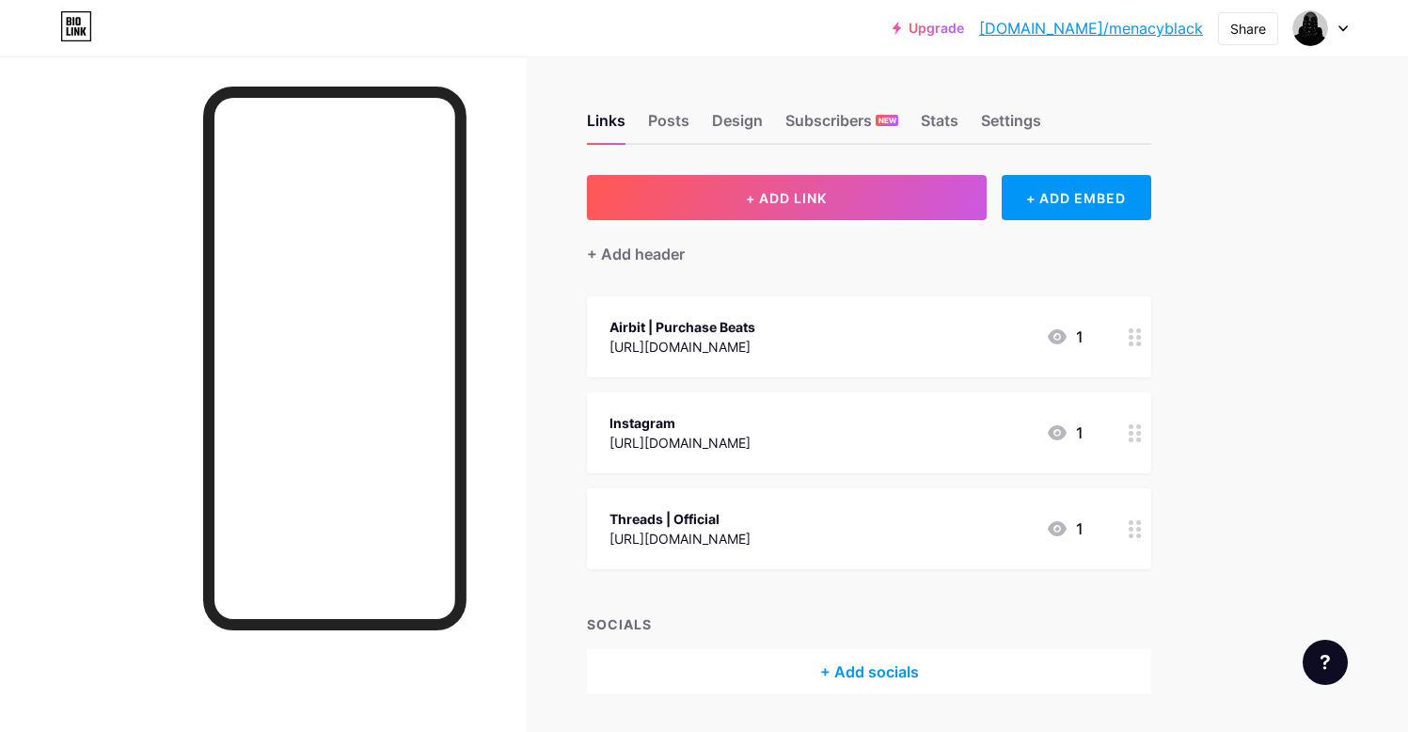
click at [750, 520] on div "Threads | Official" at bounding box center [679, 519] width 141 height 20
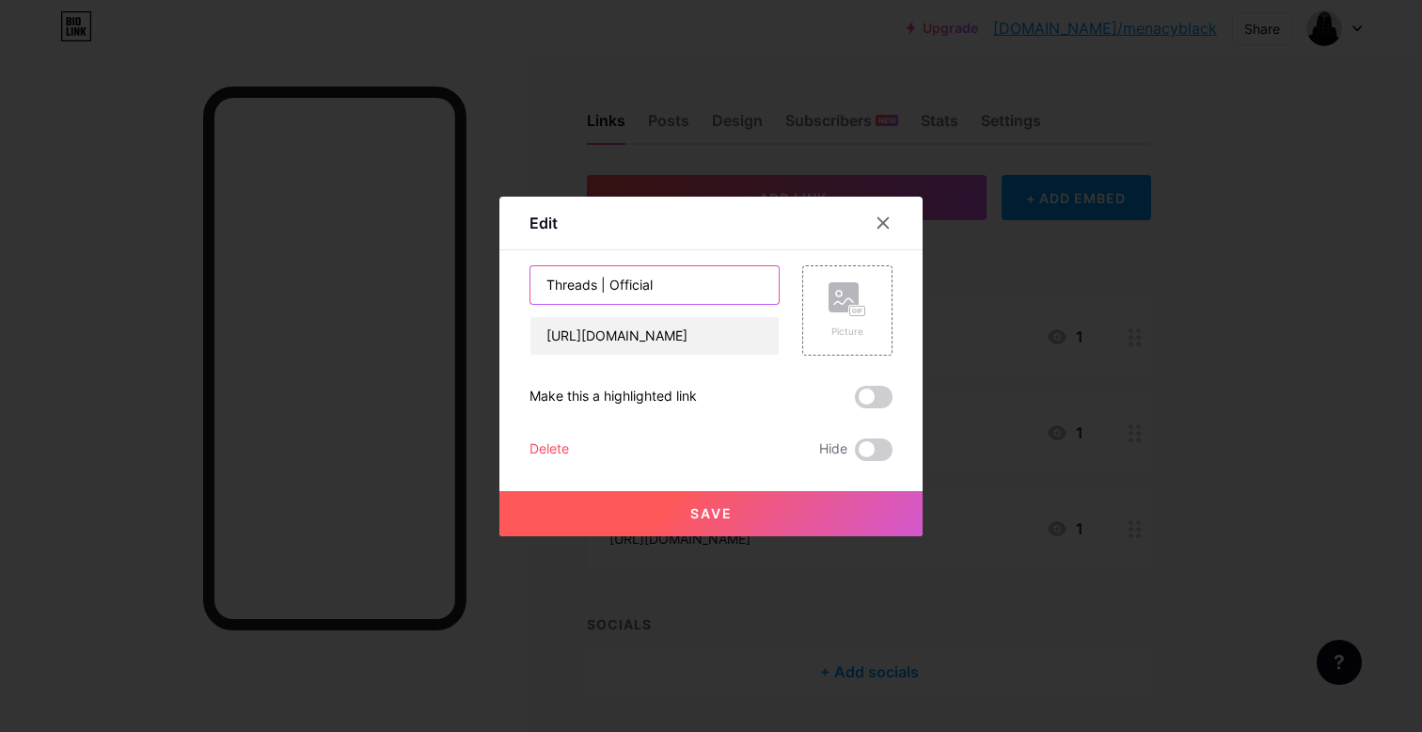
drag, startPoint x: 589, startPoint y: 283, endPoint x: 700, endPoint y: 281, distance: 111.0
click at [700, 281] on input "Threads | Official" at bounding box center [654, 285] width 248 height 38
type input "Threads"
click at [692, 512] on span "Save" at bounding box center [711, 513] width 42 height 16
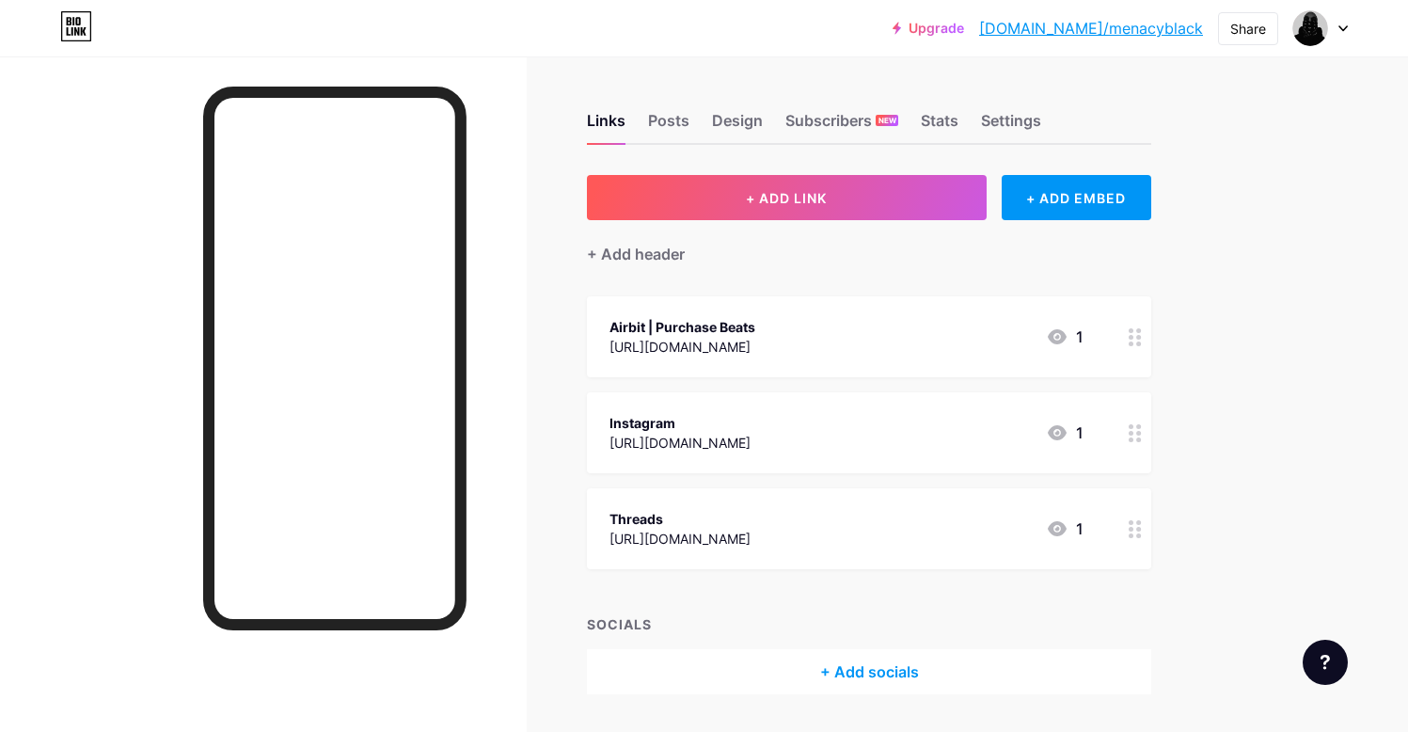
click at [722, 328] on div "Airbit | Purchase Beats" at bounding box center [682, 327] width 146 height 20
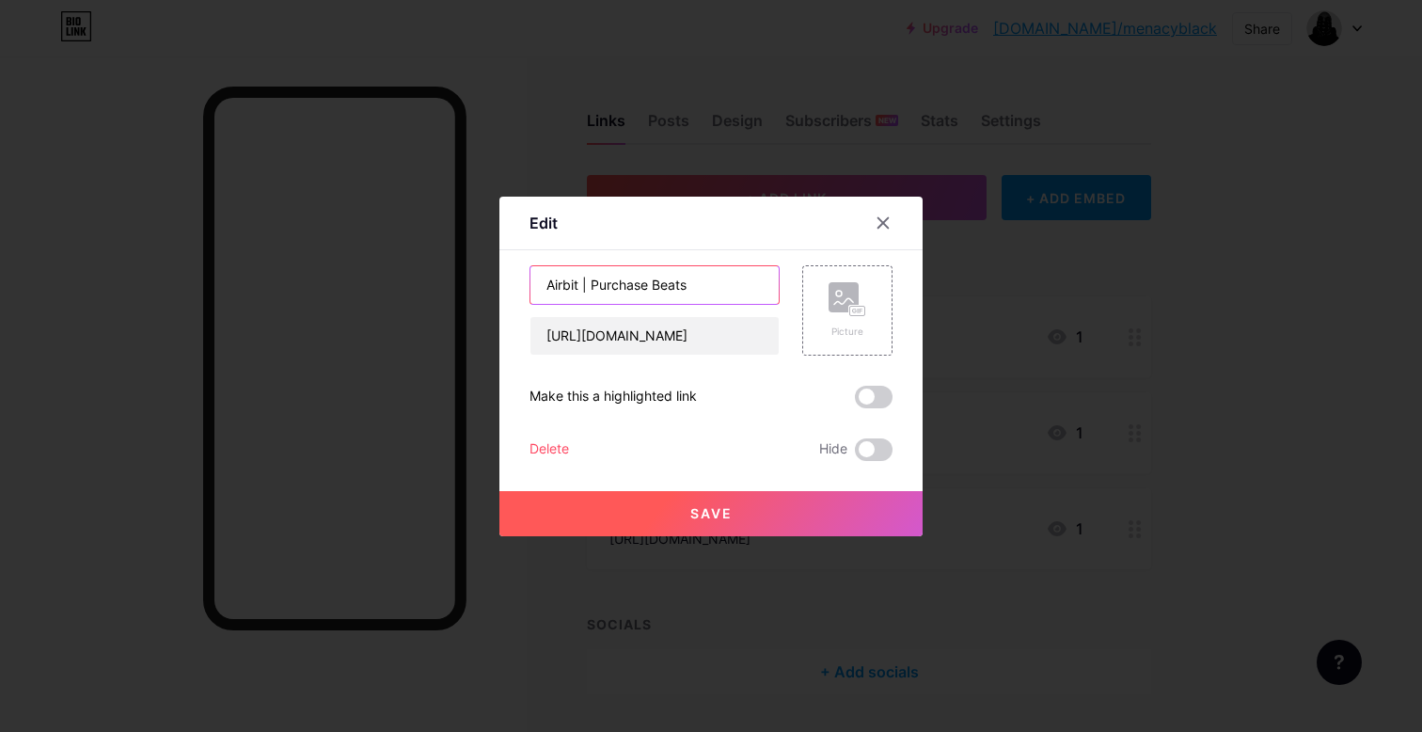
drag, startPoint x: 574, startPoint y: 276, endPoint x: 739, endPoint y: 291, distance: 166.2
click at [739, 291] on input "Airbit | Purchase Beats" at bounding box center [654, 285] width 248 height 38
click at [732, 291] on input "Airbit | Purchase Beats" at bounding box center [654, 285] width 248 height 38
drag, startPoint x: 730, startPoint y: 285, endPoint x: 572, endPoint y: 291, distance: 158.1
click at [572, 291] on input "Airbit | Purchase Beats" at bounding box center [654, 285] width 248 height 38
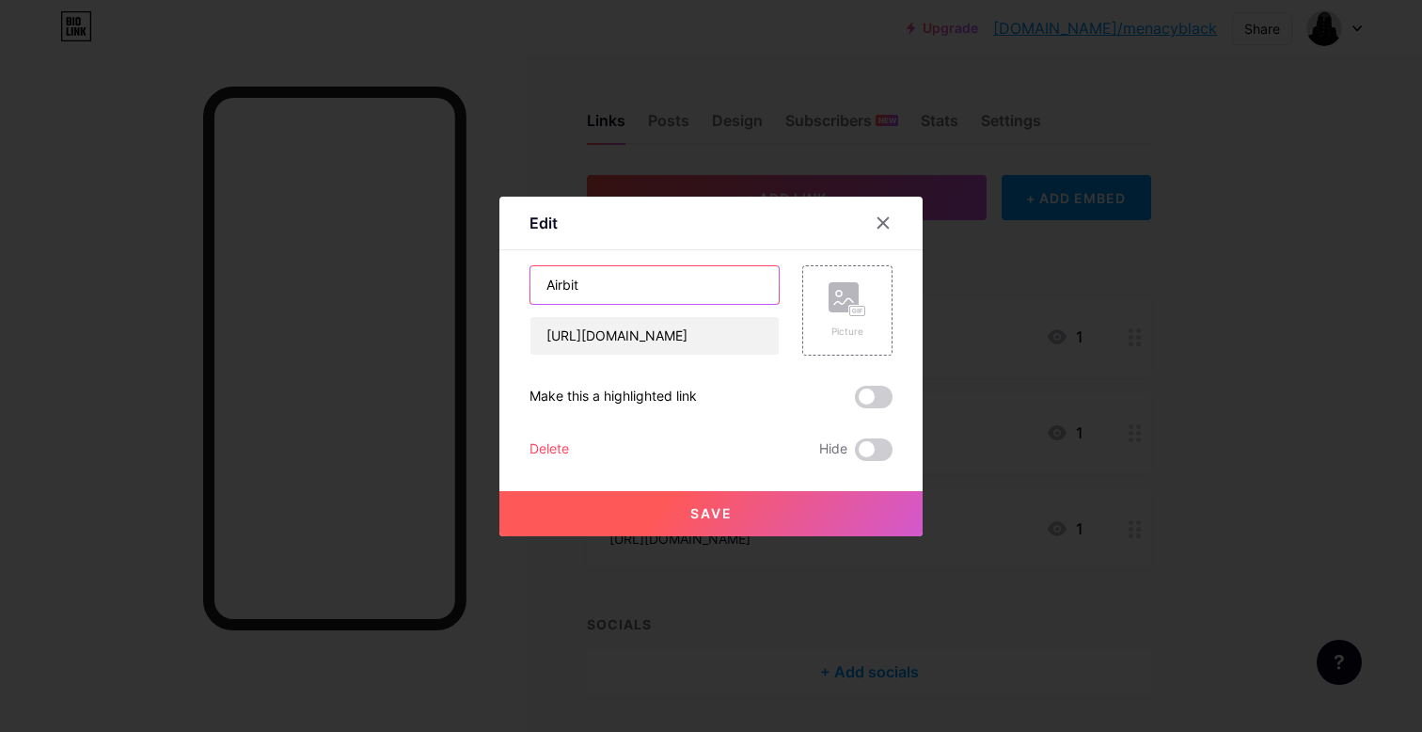
type input "Airbit"
click at [707, 529] on button "Save" at bounding box center [710, 513] width 423 height 45
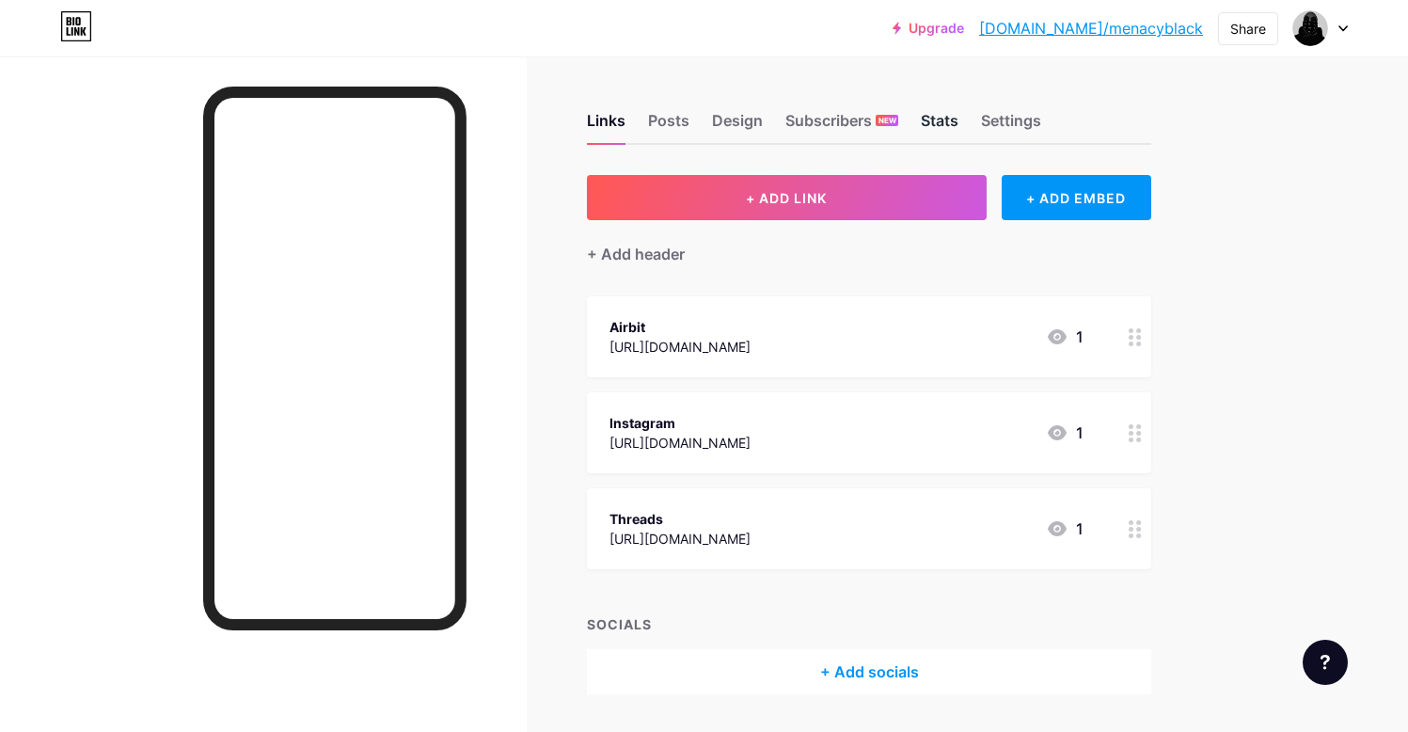
click at [946, 121] on div "Stats" at bounding box center [940, 126] width 38 height 34
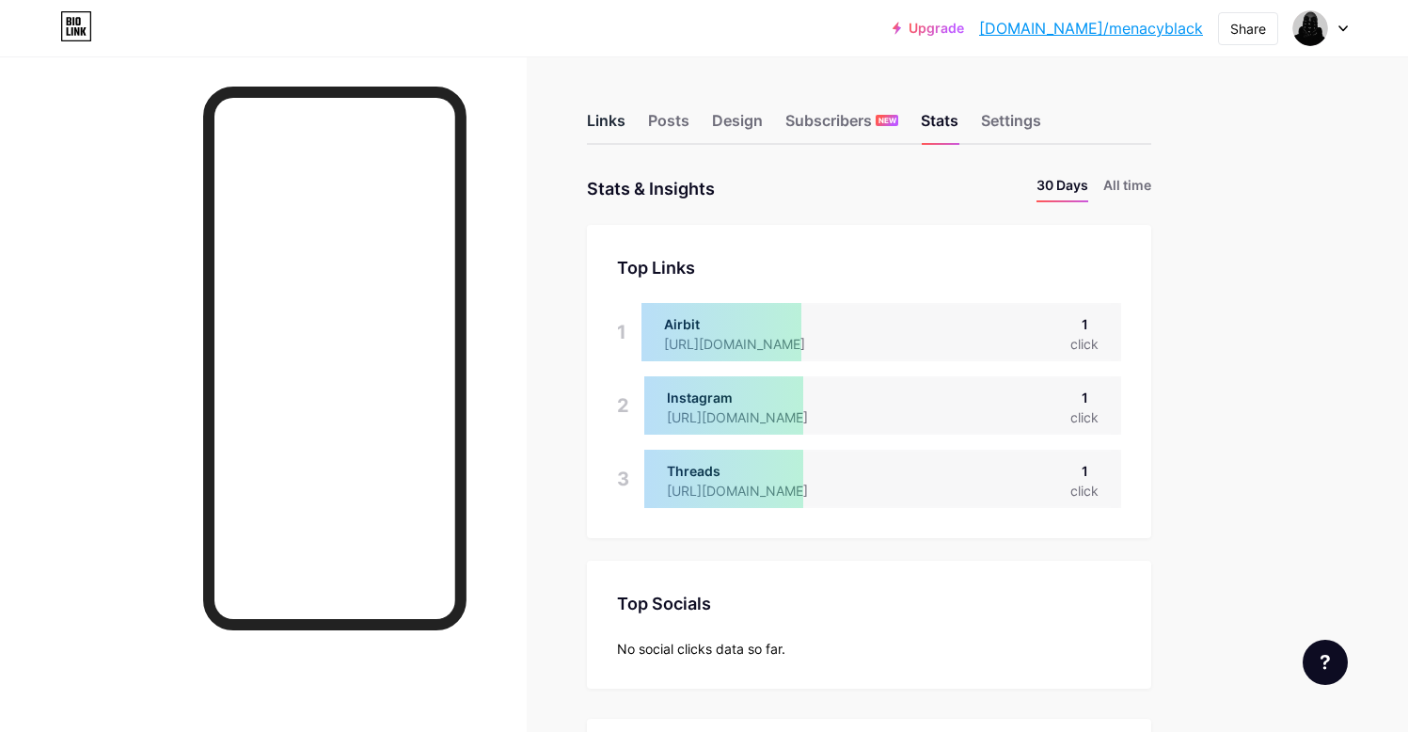
click at [615, 119] on div "Links" at bounding box center [606, 126] width 39 height 34
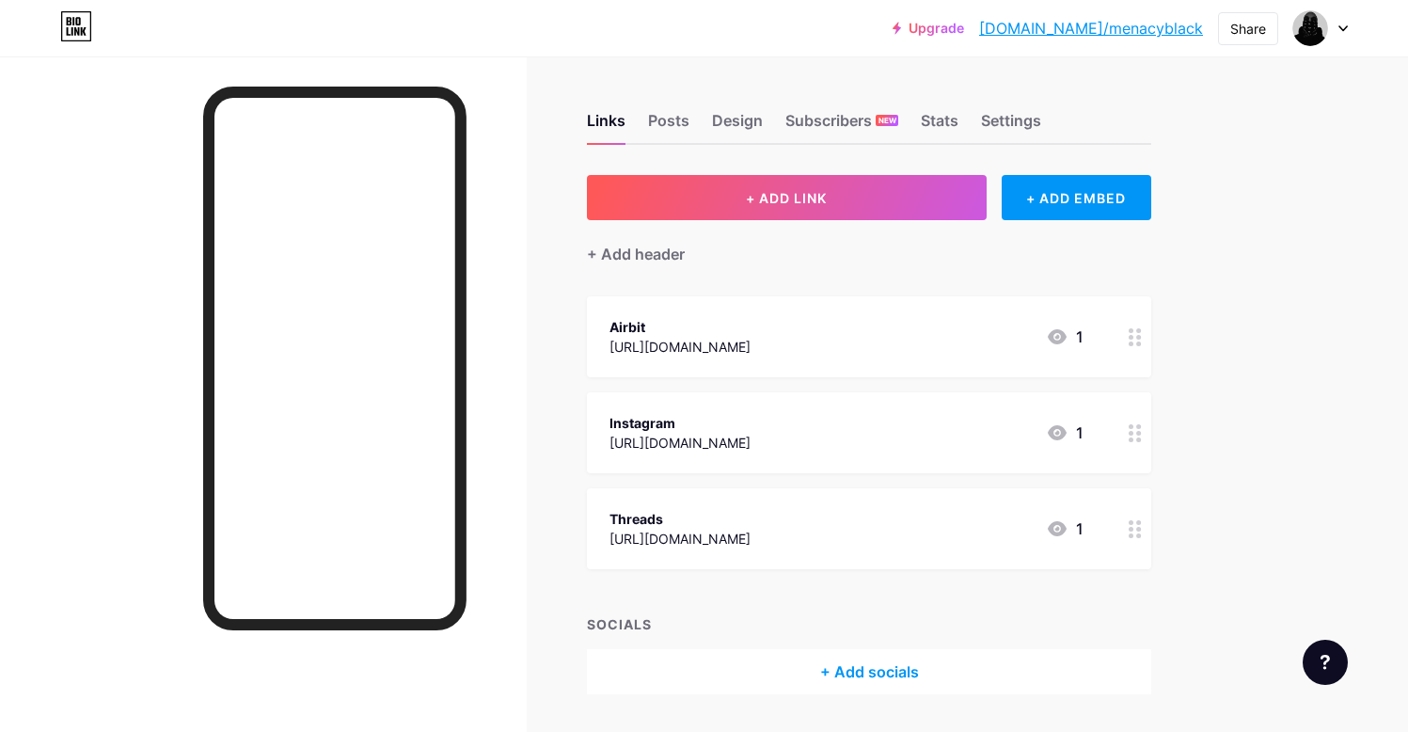
click at [709, 531] on div "[URL][DOMAIN_NAME]" at bounding box center [679, 538] width 141 height 20
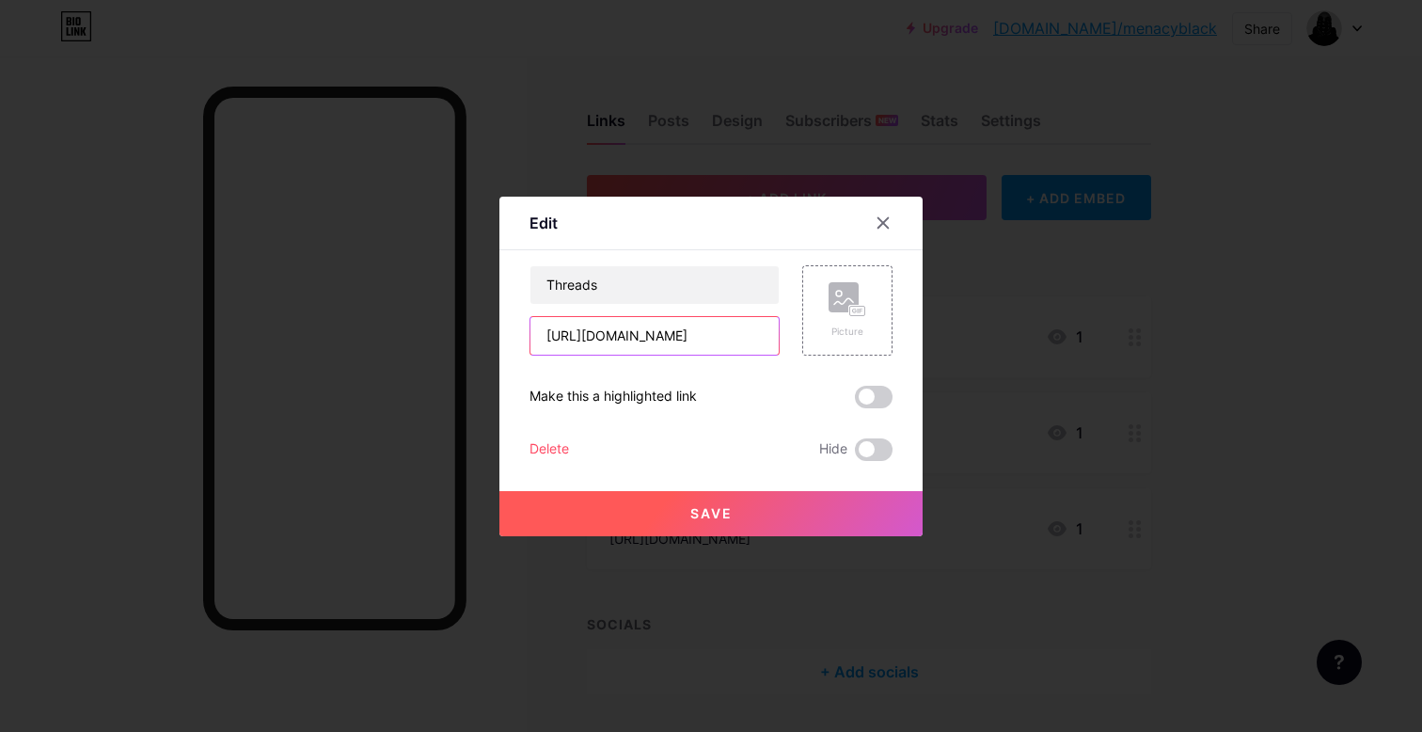
click at [664, 326] on input "[URL][DOMAIN_NAME]" at bounding box center [654, 336] width 248 height 38
click at [551, 450] on div "Delete" at bounding box center [548, 449] width 39 height 23
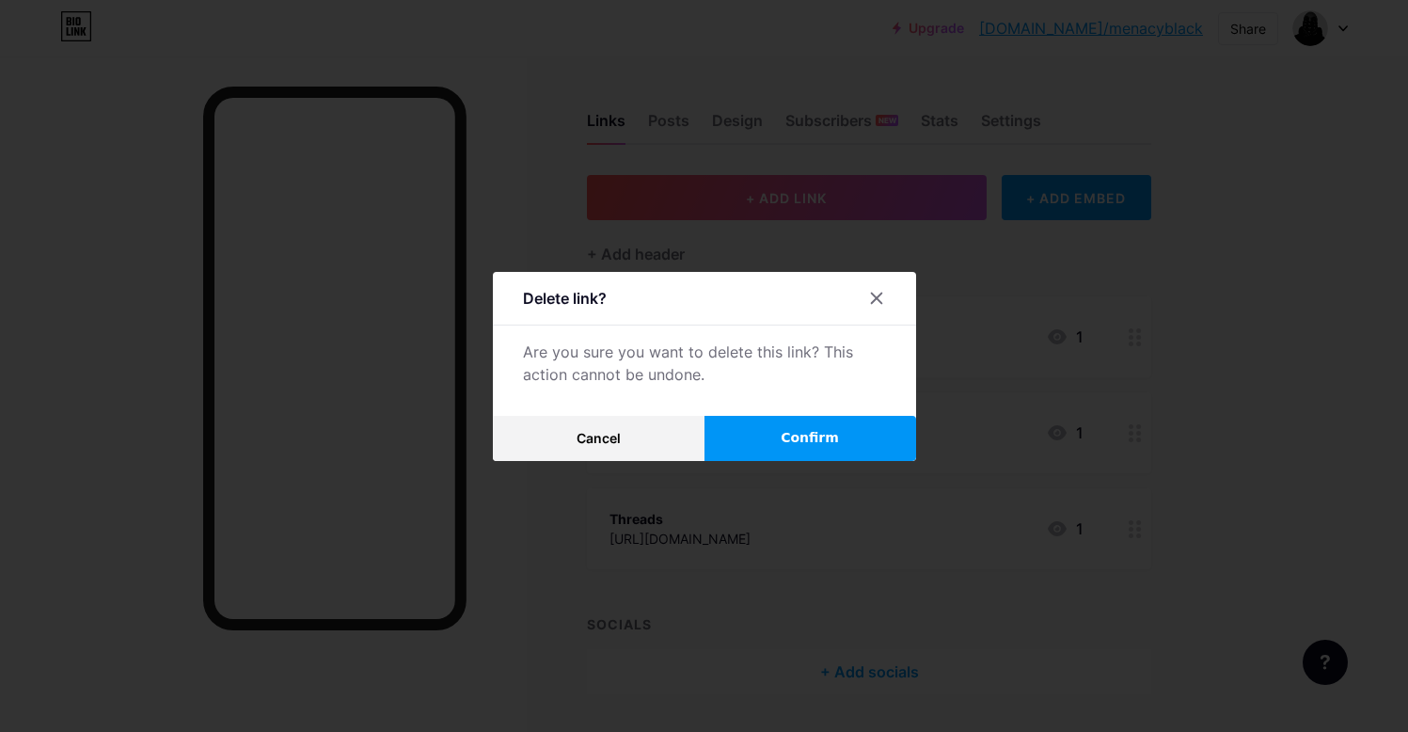
click at [797, 445] on span "Confirm" at bounding box center [809, 438] width 58 height 20
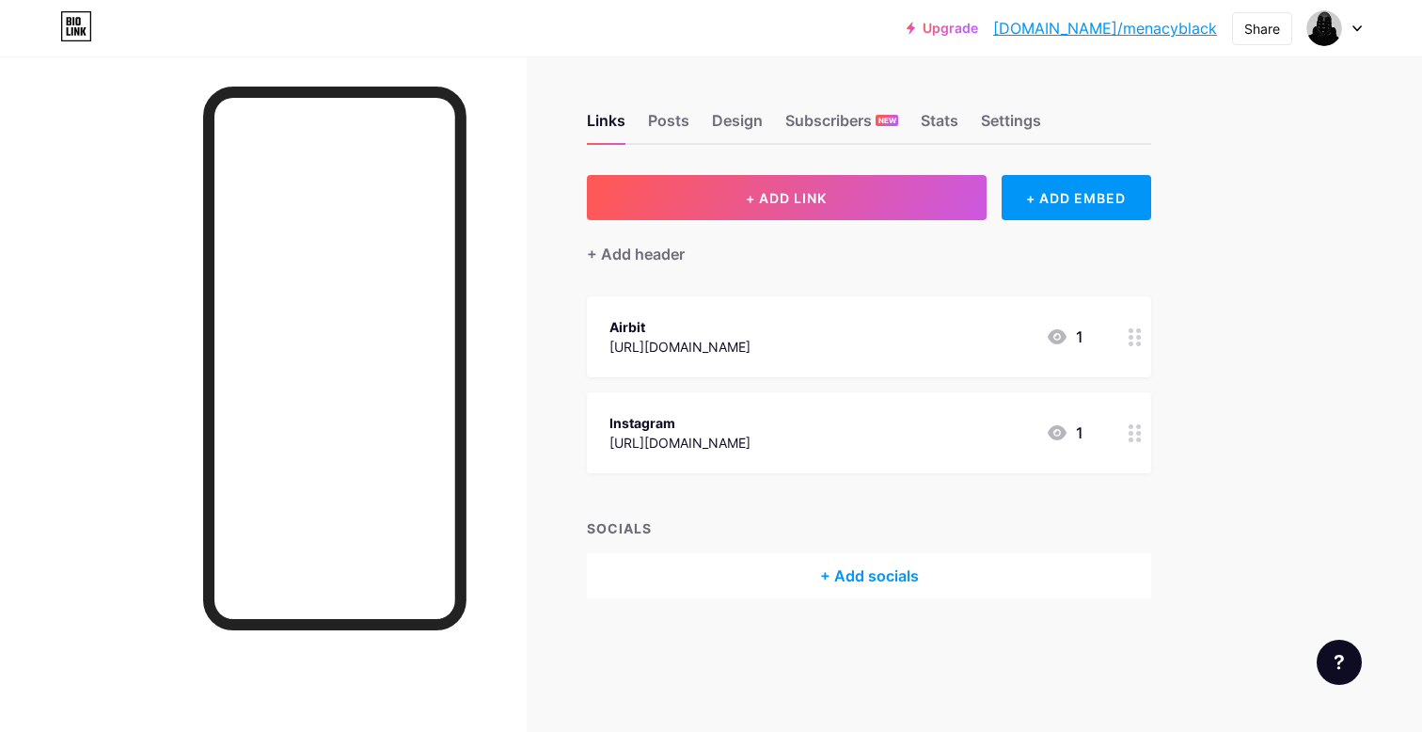
click at [856, 435] on div "Instagram [URL][DOMAIN_NAME] 1" at bounding box center [846, 432] width 474 height 43
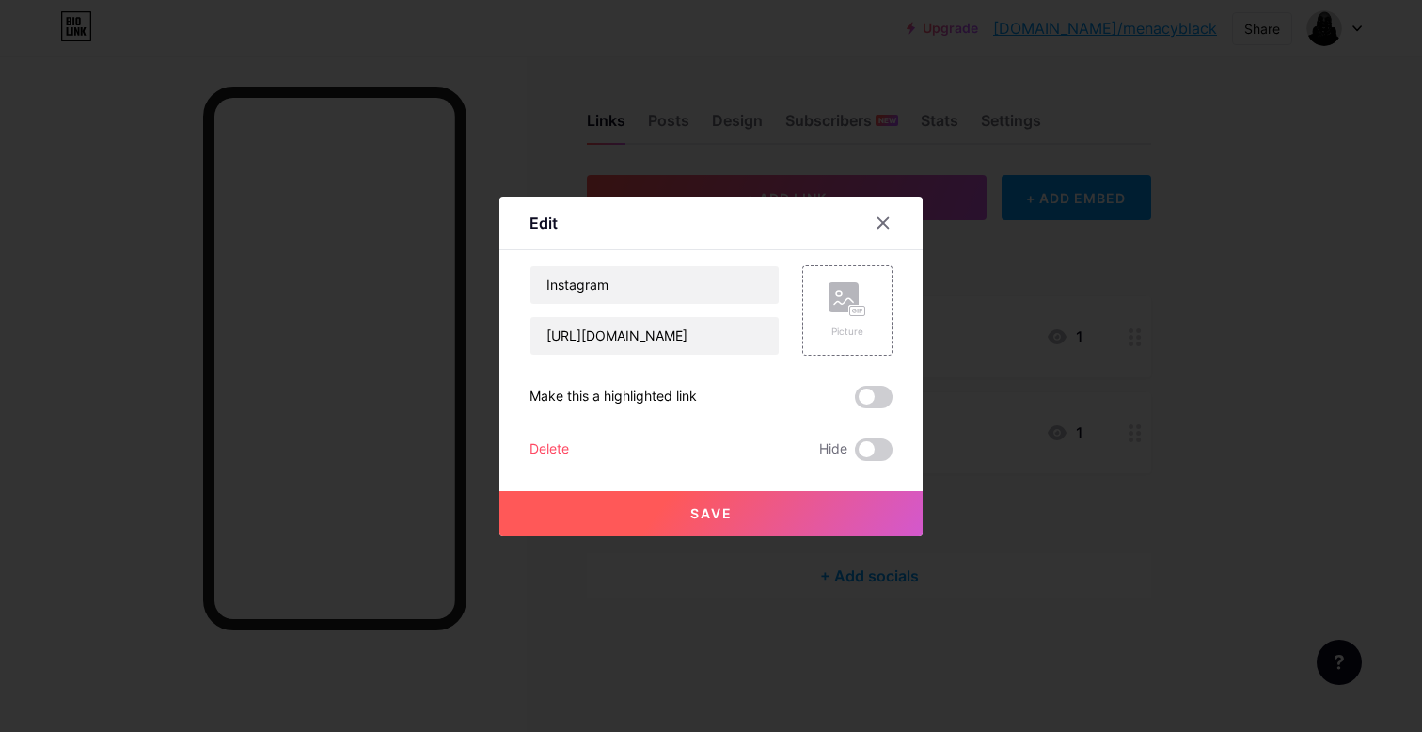
click at [559, 450] on div "Delete" at bounding box center [548, 449] width 39 height 23
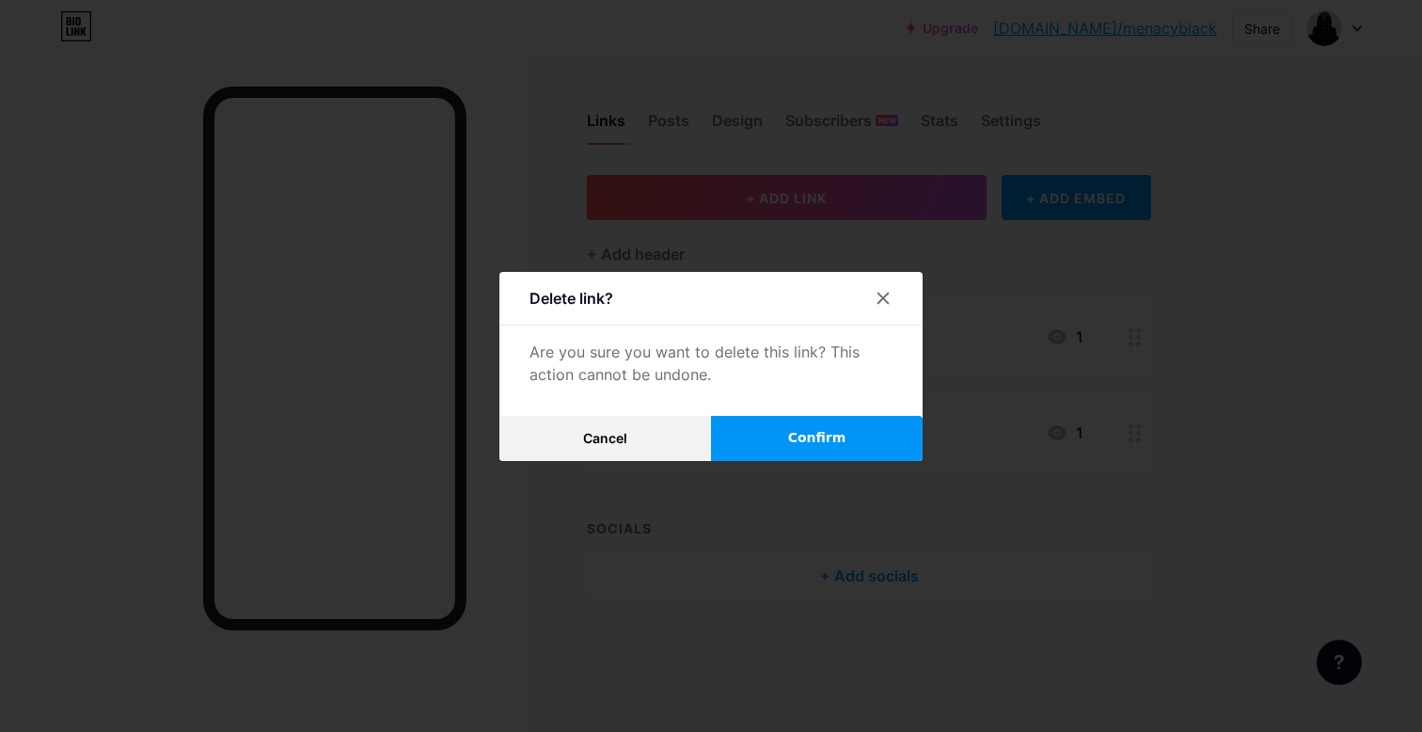
click at [730, 433] on button "Confirm" at bounding box center [817, 438] width 212 height 45
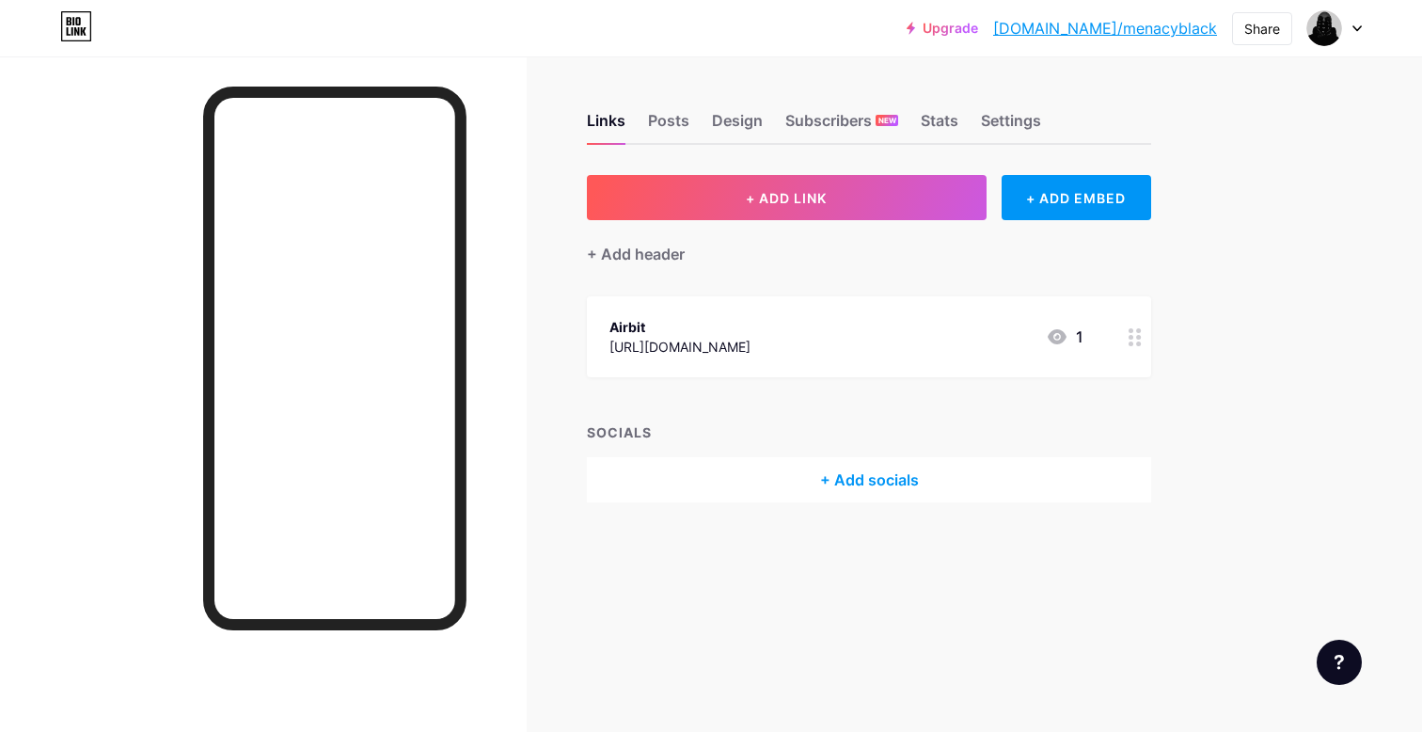
click at [854, 471] on div "+ Add socials" at bounding box center [869, 479] width 564 height 45
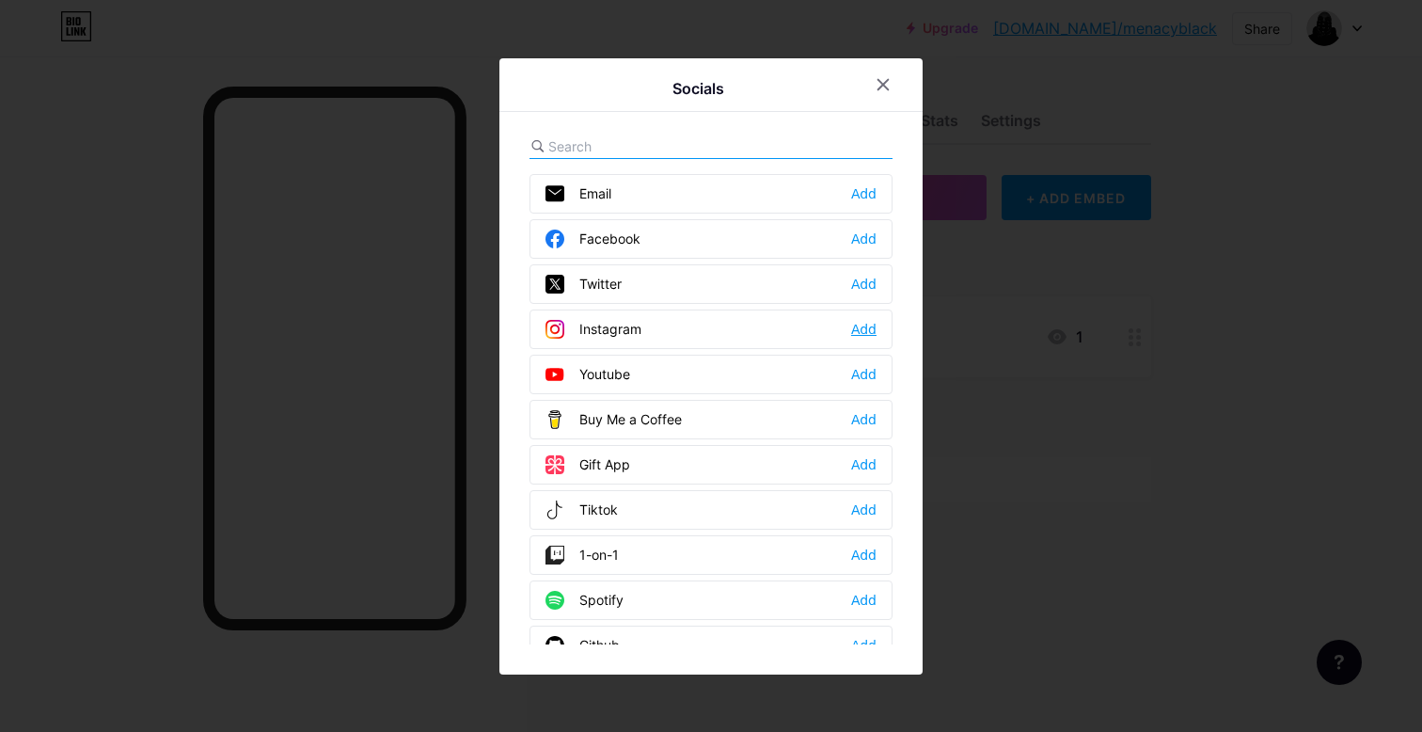
click at [854, 330] on div "Add" at bounding box center [863, 329] width 25 height 19
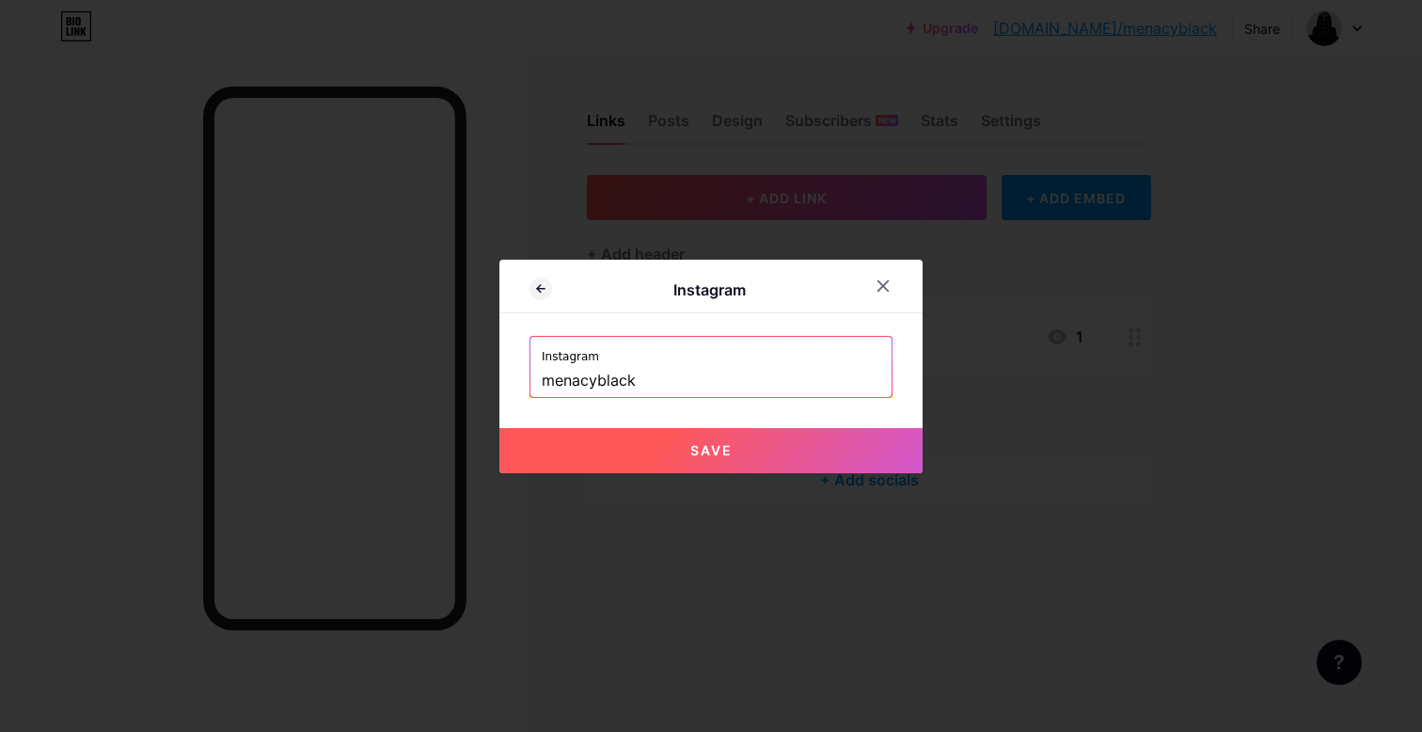
click at [771, 462] on button "Save" at bounding box center [710, 450] width 423 height 45
type input "[URL][DOMAIN_NAME]"
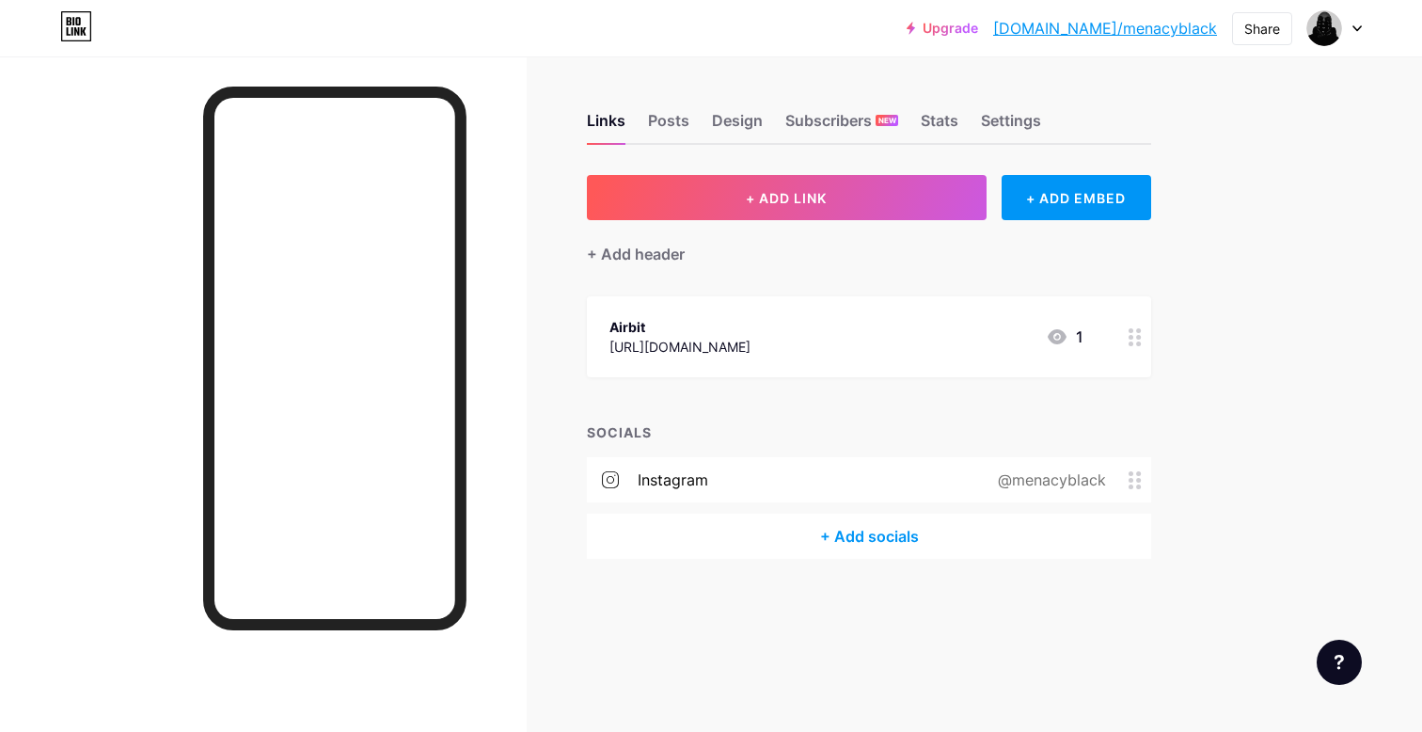
click at [876, 541] on div "+ Add socials" at bounding box center [869, 535] width 564 height 45
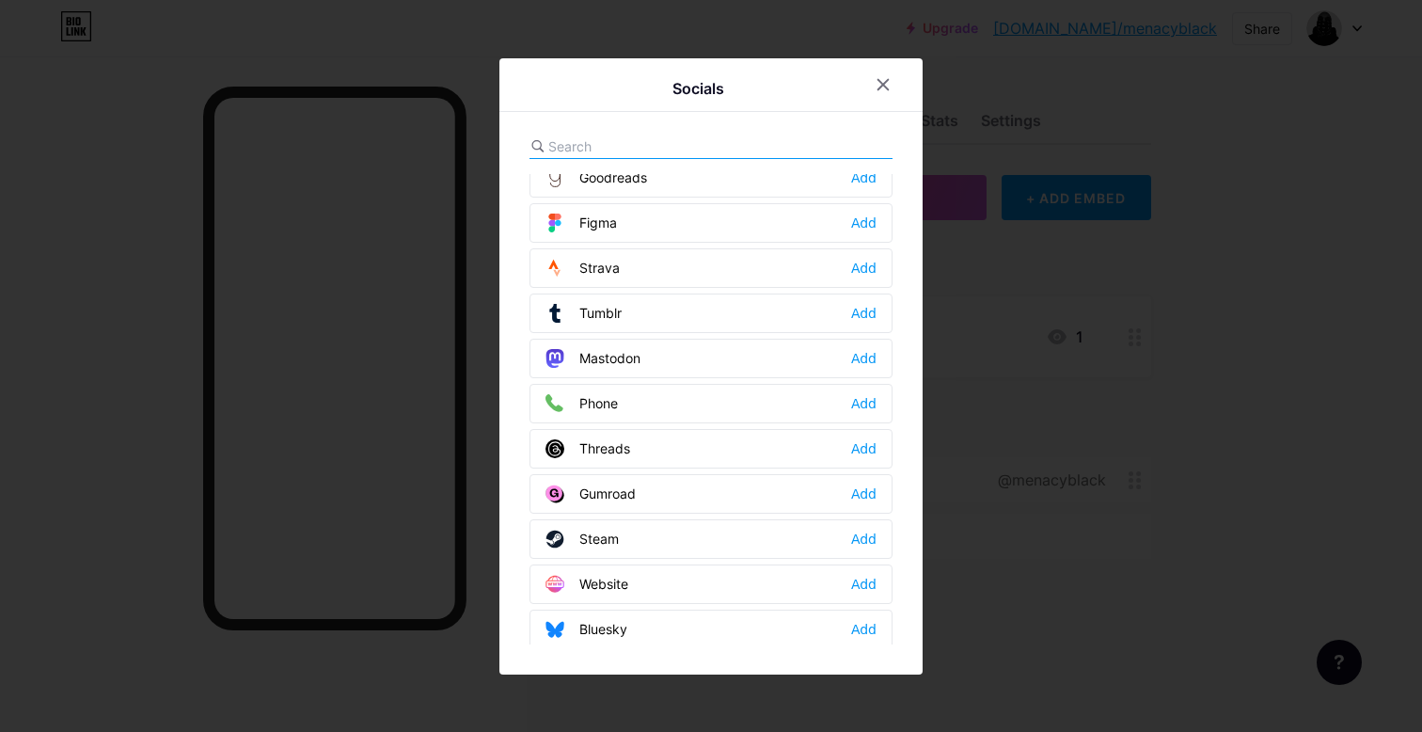
scroll to position [1696, 0]
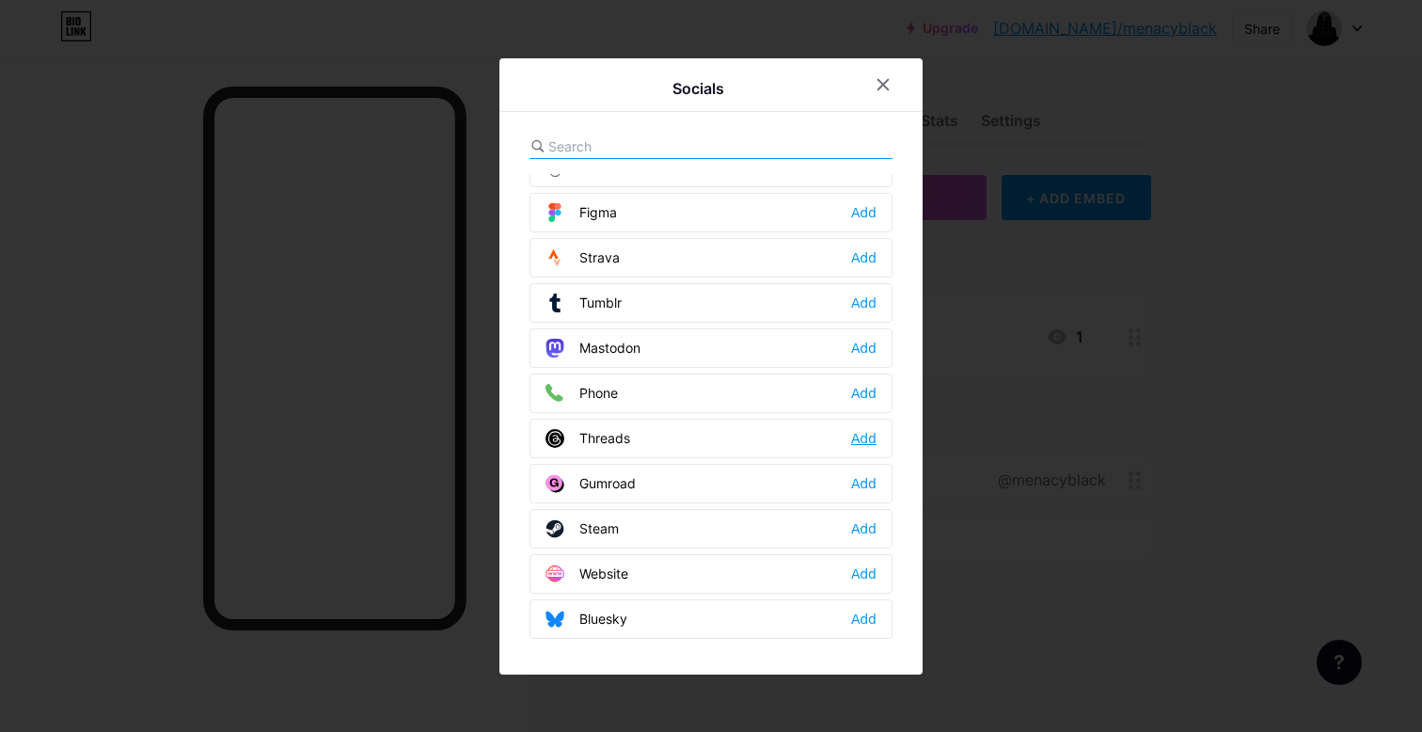
click at [865, 435] on div "Add" at bounding box center [863, 438] width 25 height 19
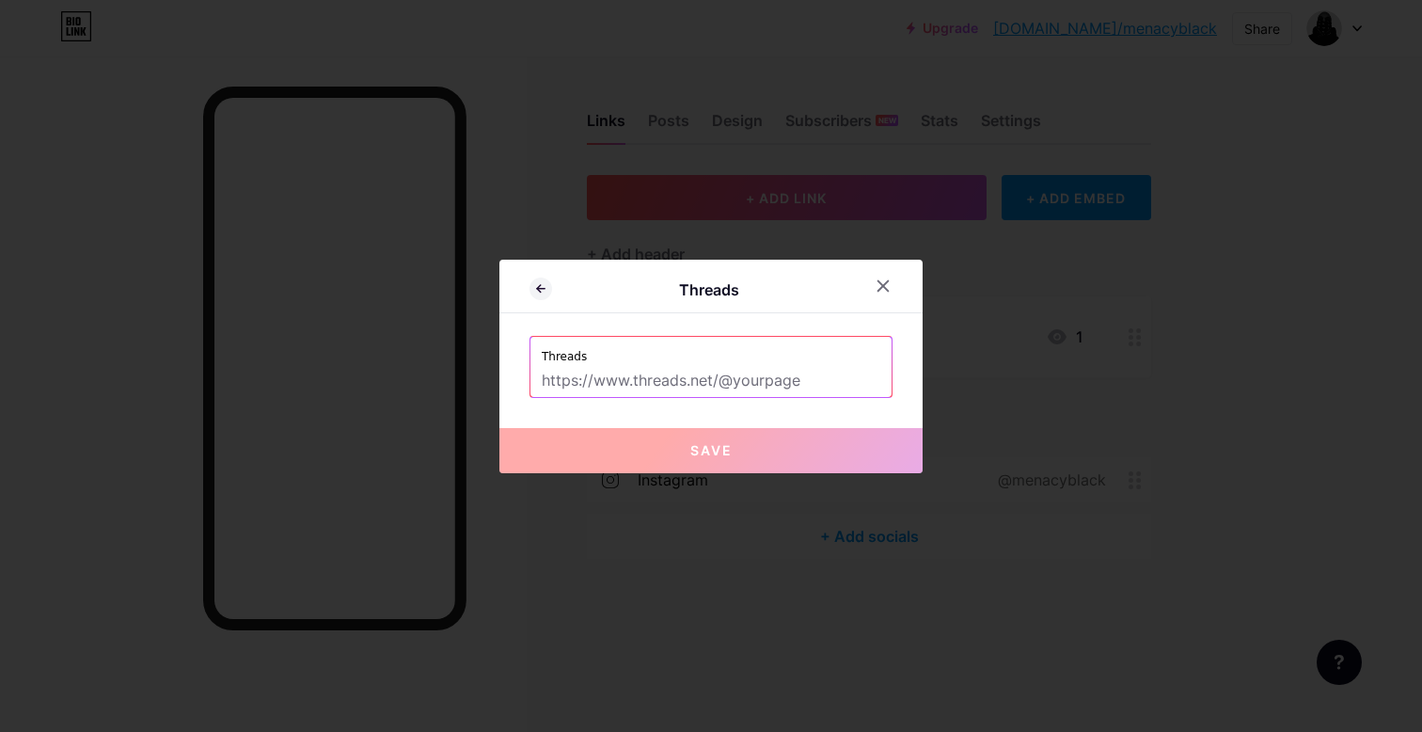
click at [700, 381] on input "text" at bounding box center [711, 381] width 339 height 32
paste input "[URL][DOMAIN_NAME]"
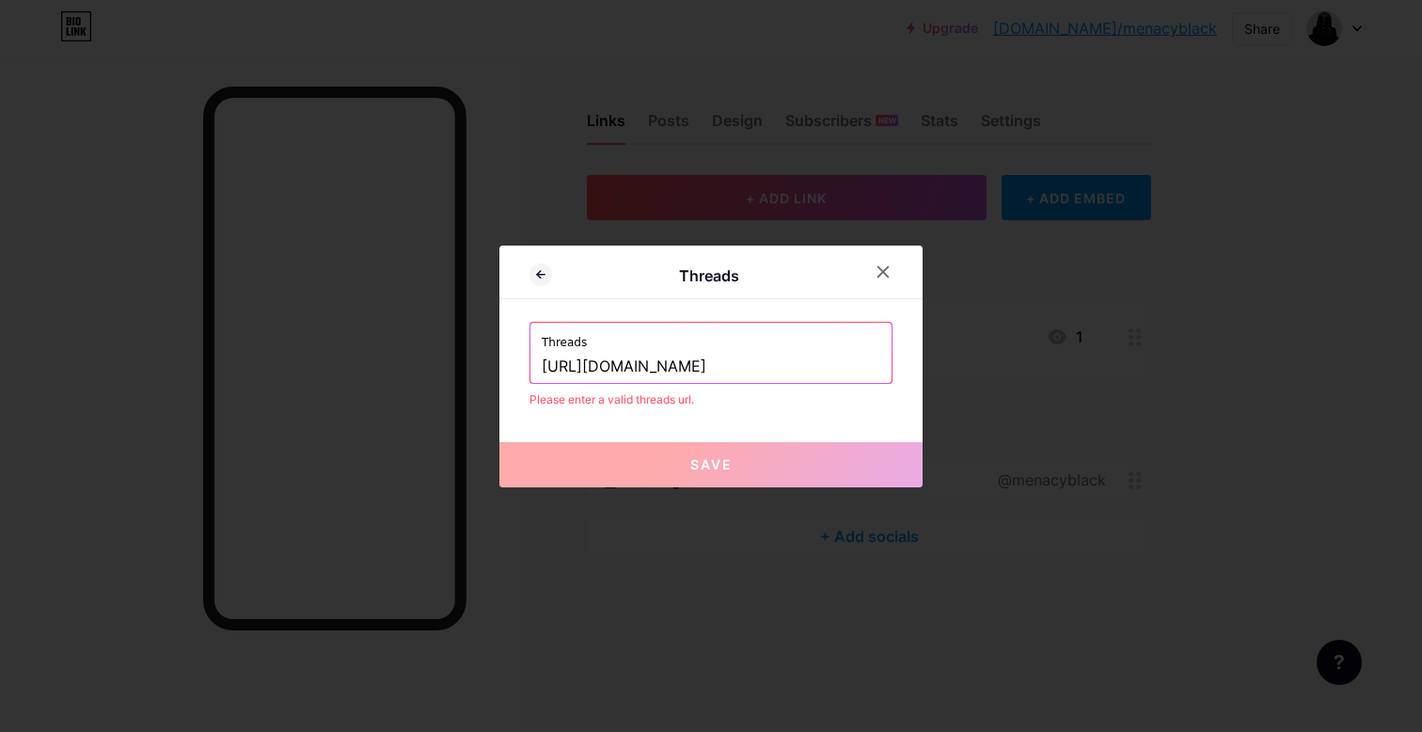
click at [671, 370] on input "[URL][DOMAIN_NAME]" at bounding box center [711, 367] width 339 height 32
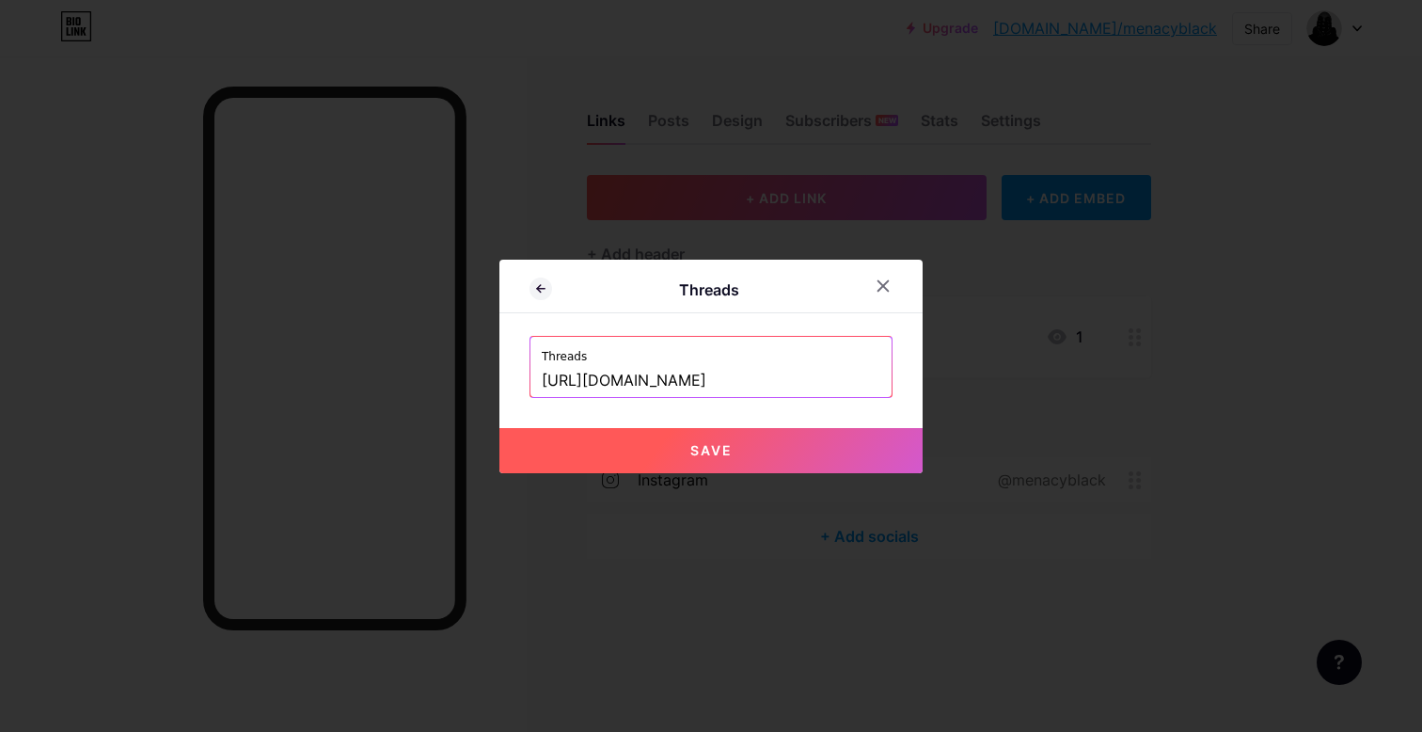
type input "[URL][DOMAIN_NAME]"
click at [874, 449] on button "Save" at bounding box center [710, 450] width 423 height 45
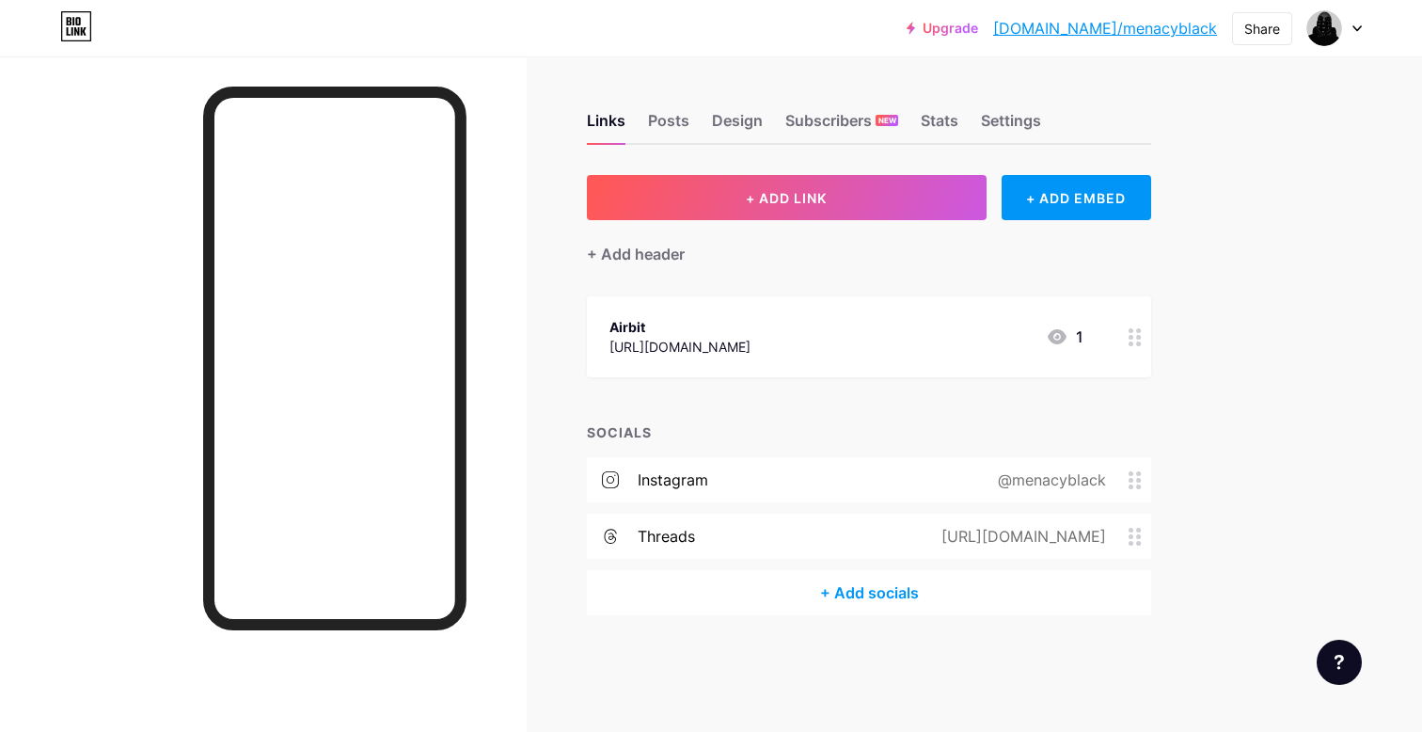
click at [1128, 29] on link "[DOMAIN_NAME]/menacyblack" at bounding box center [1105, 28] width 224 height 23
